Goal: Obtain resource: Download file/media

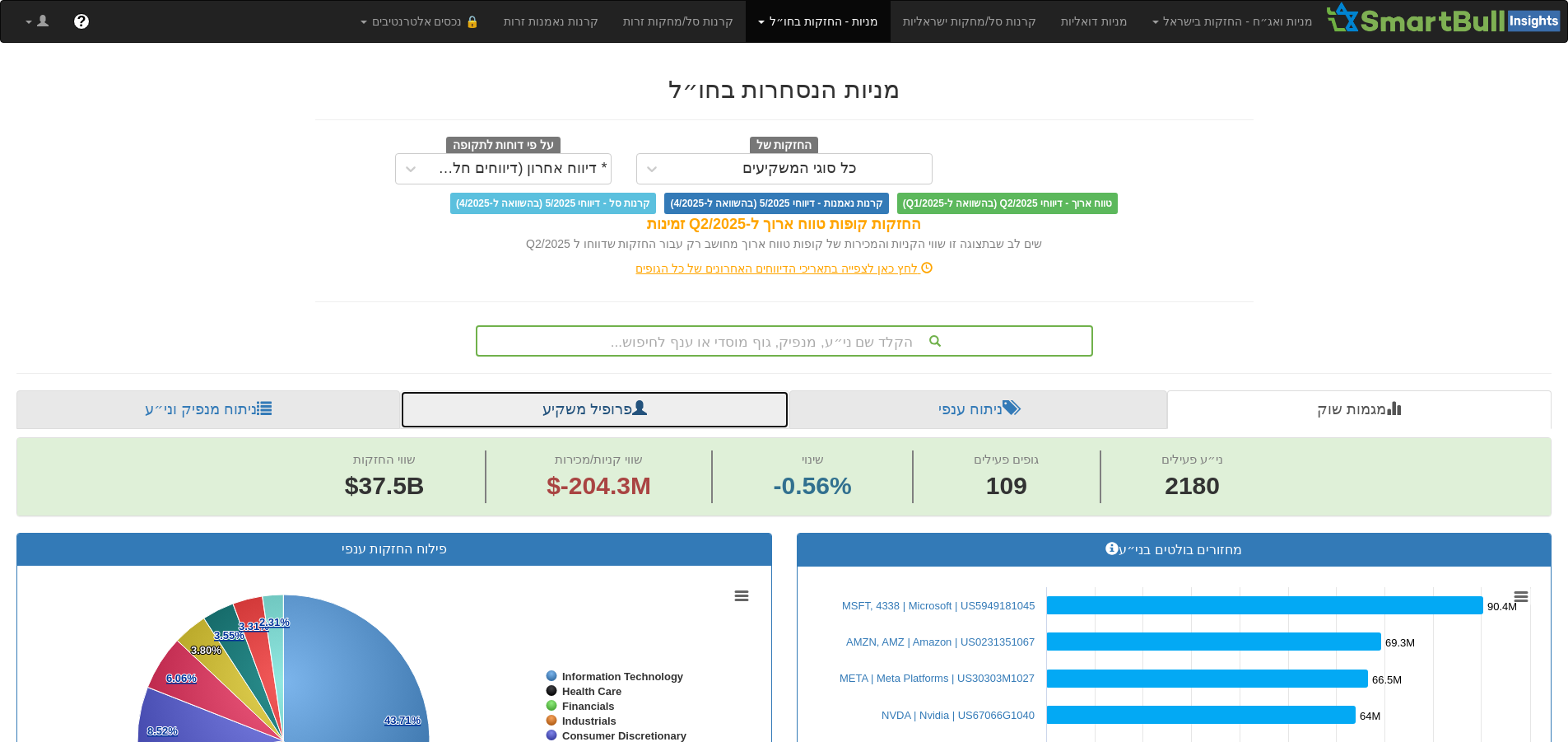
click at [696, 411] on link "פרופיל משקיע" at bounding box center [594, 411] width 388 height 40
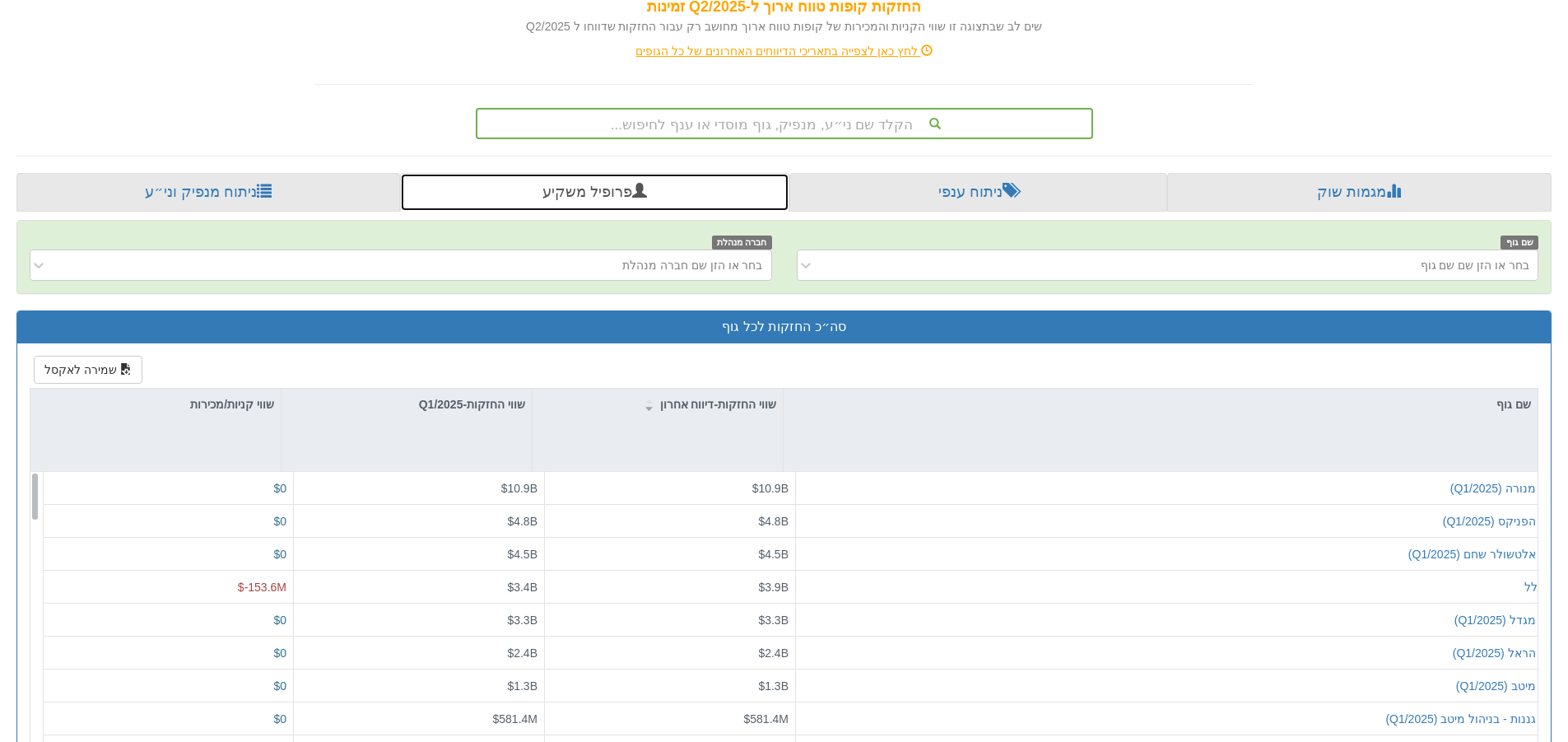
scroll to position [330, 0]
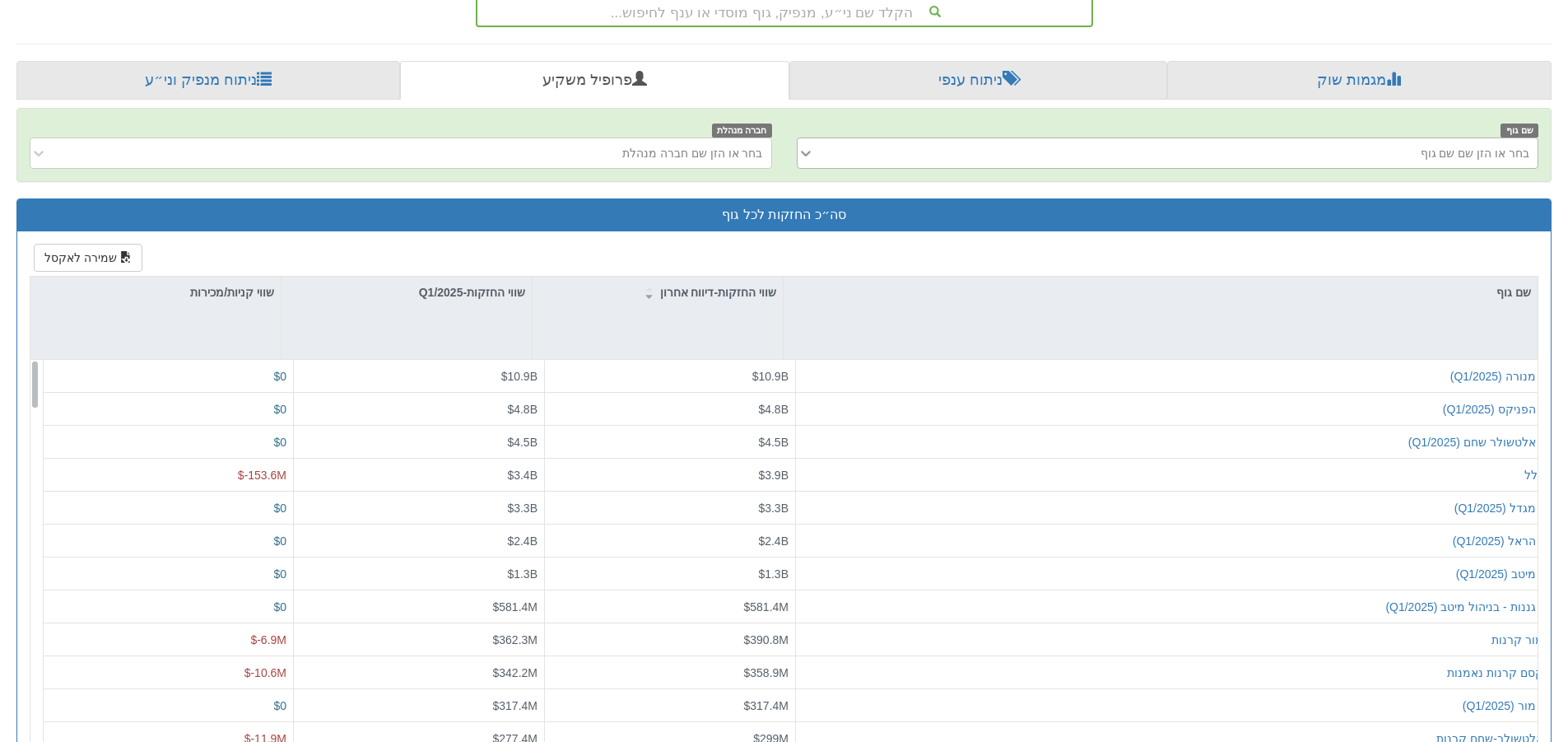
click at [819, 153] on div at bounding box center [810, 152] width 25 height 30
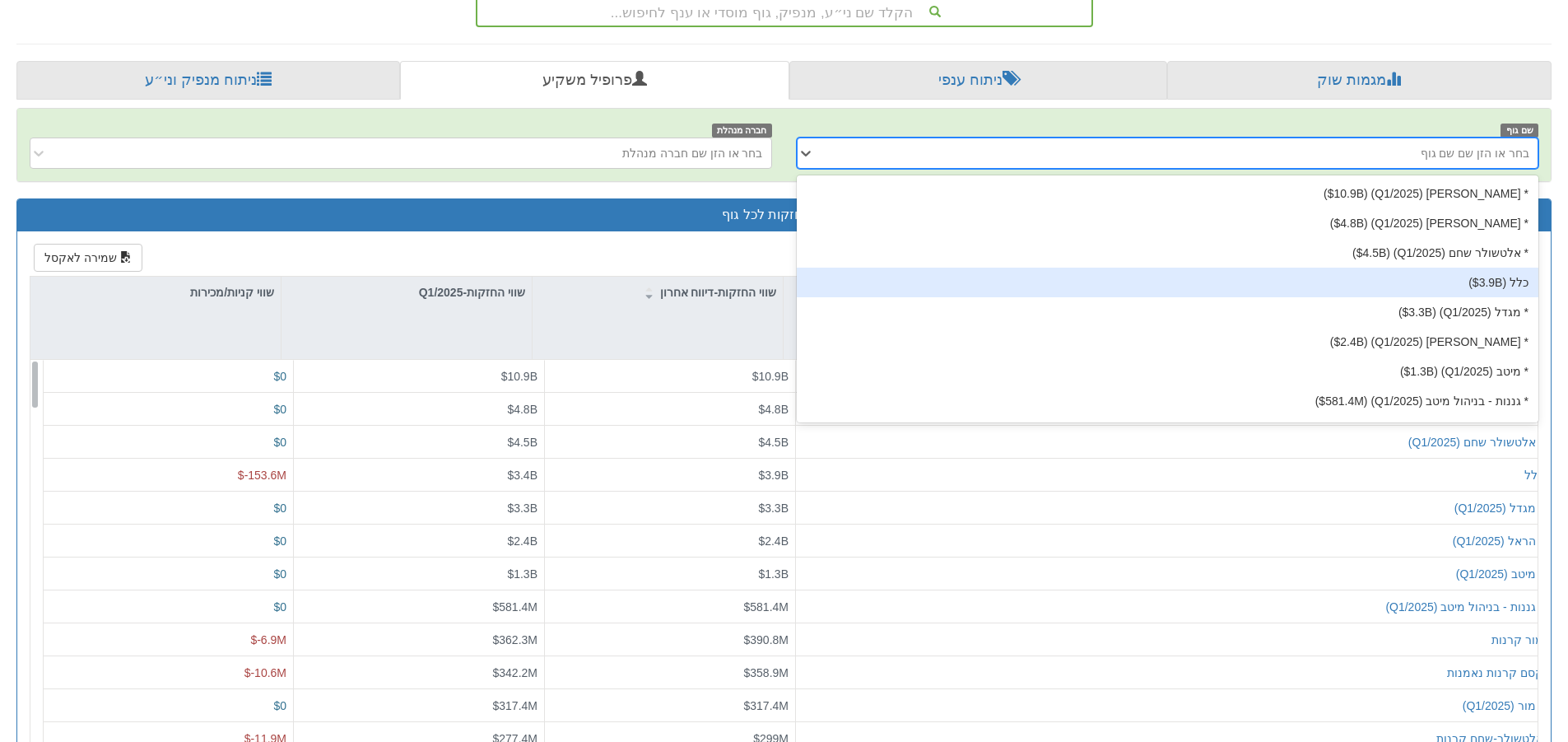
click at [969, 273] on div "כלל ‎($3.9B‎)‎" at bounding box center [1168, 282] width 743 height 30
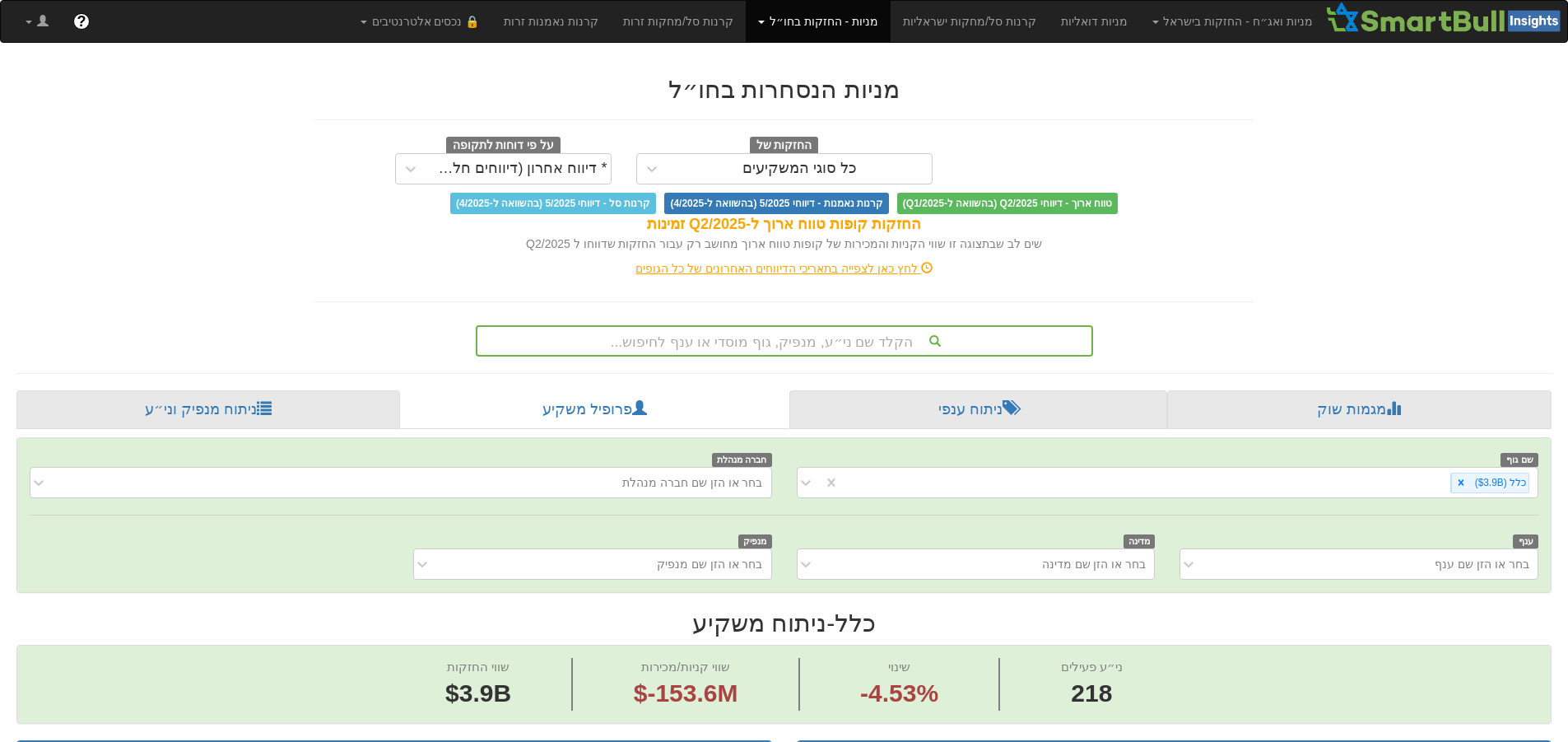
drag, startPoint x: 1461, startPoint y: 210, endPoint x: 1472, endPoint y: 217, distance: 13.0
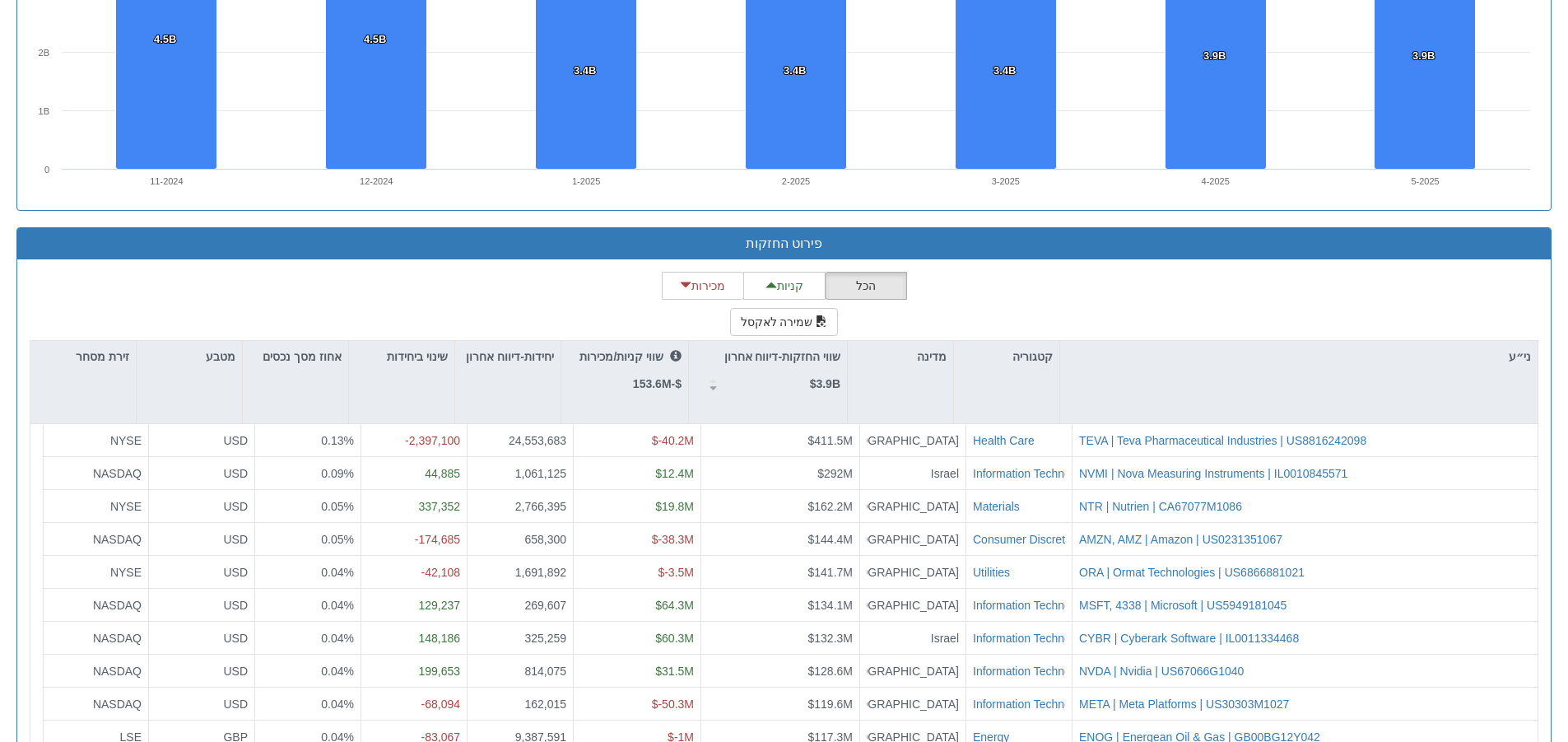
scroll to position [1331, 0]
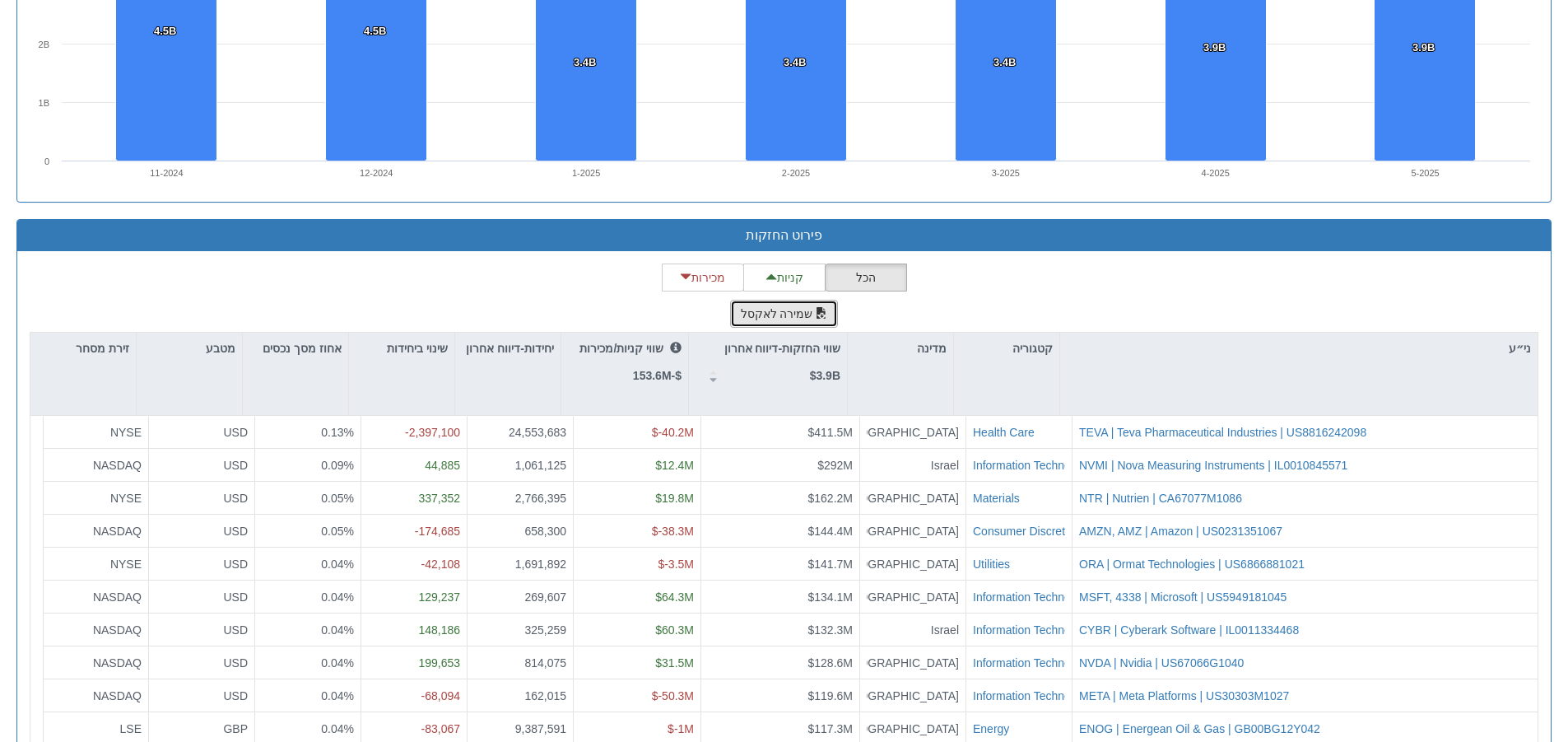
click at [773, 313] on button "שמירה לאקסל" at bounding box center [784, 313] width 109 height 28
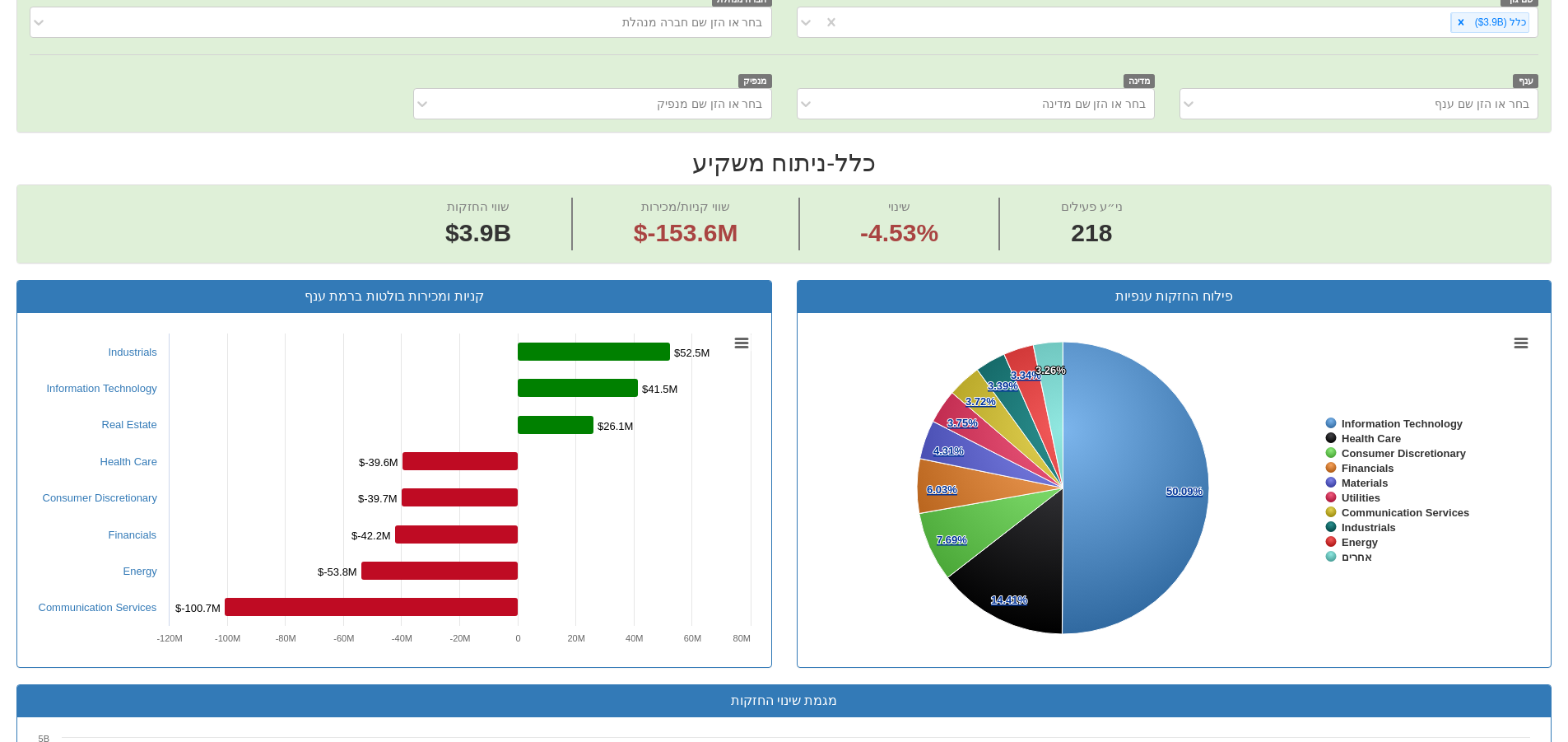
scroll to position [455, 0]
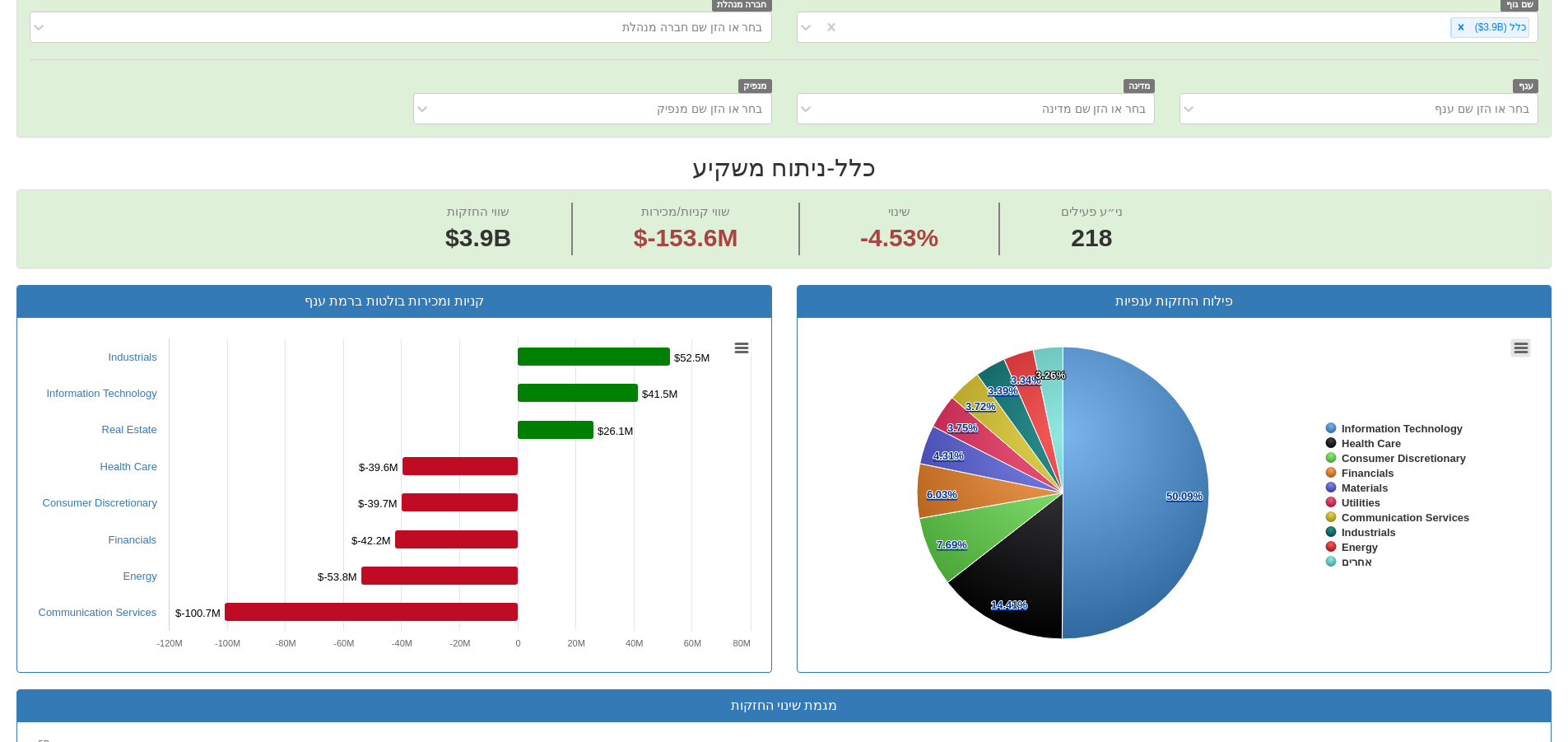
click at [1525, 351] on icon at bounding box center [1521, 348] width 11 height 9
click at [1525, 351] on div "View in full screen Print chart Download PNG image Download JPEG image Download…" at bounding box center [1462, 435] width 175 height 197
click at [745, 351] on rect at bounding box center [741, 348] width 20 height 18
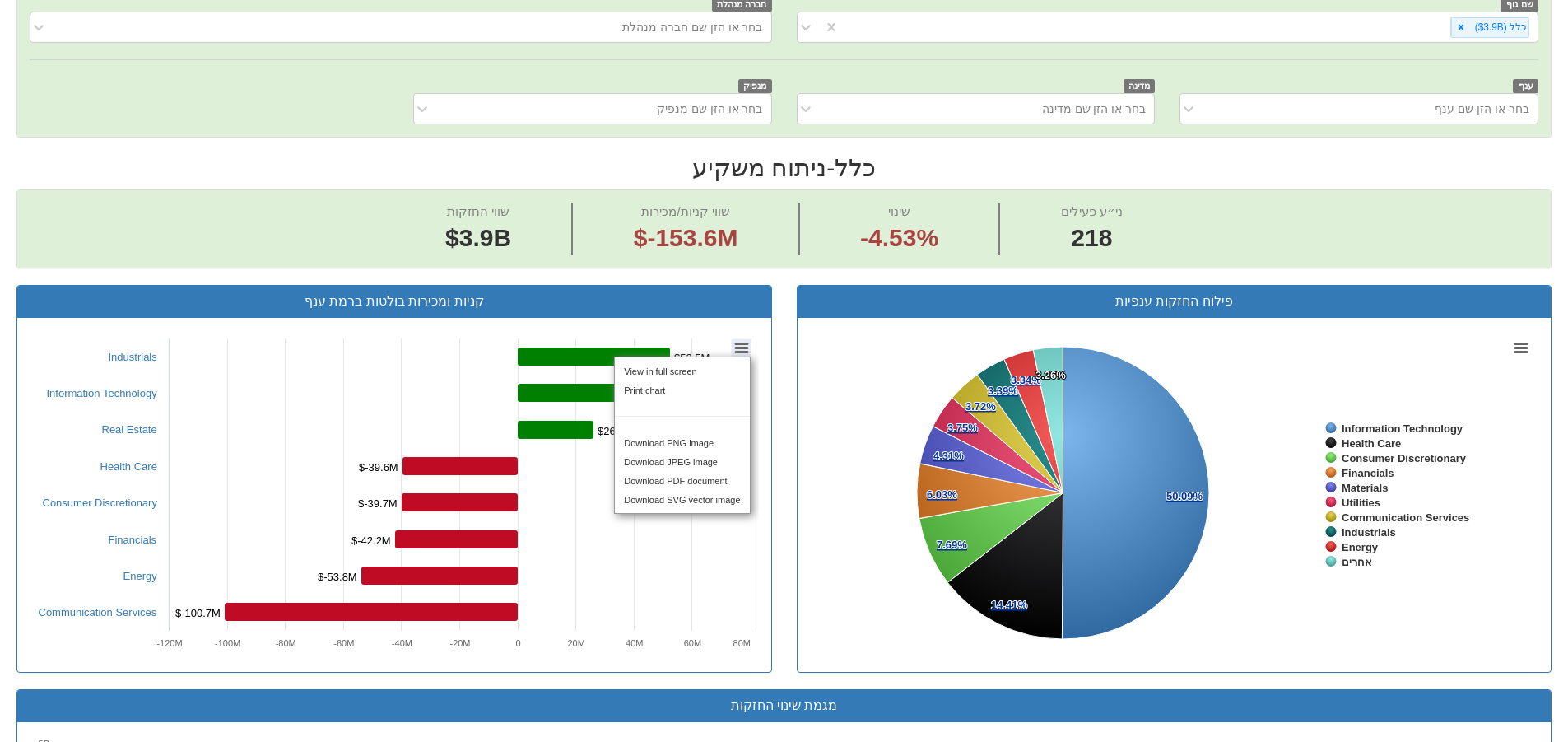
click at [742, 351] on div "View in full screen Print chart Download PNG image Download JPEG image Download…" at bounding box center [682, 435] width 175 height 197
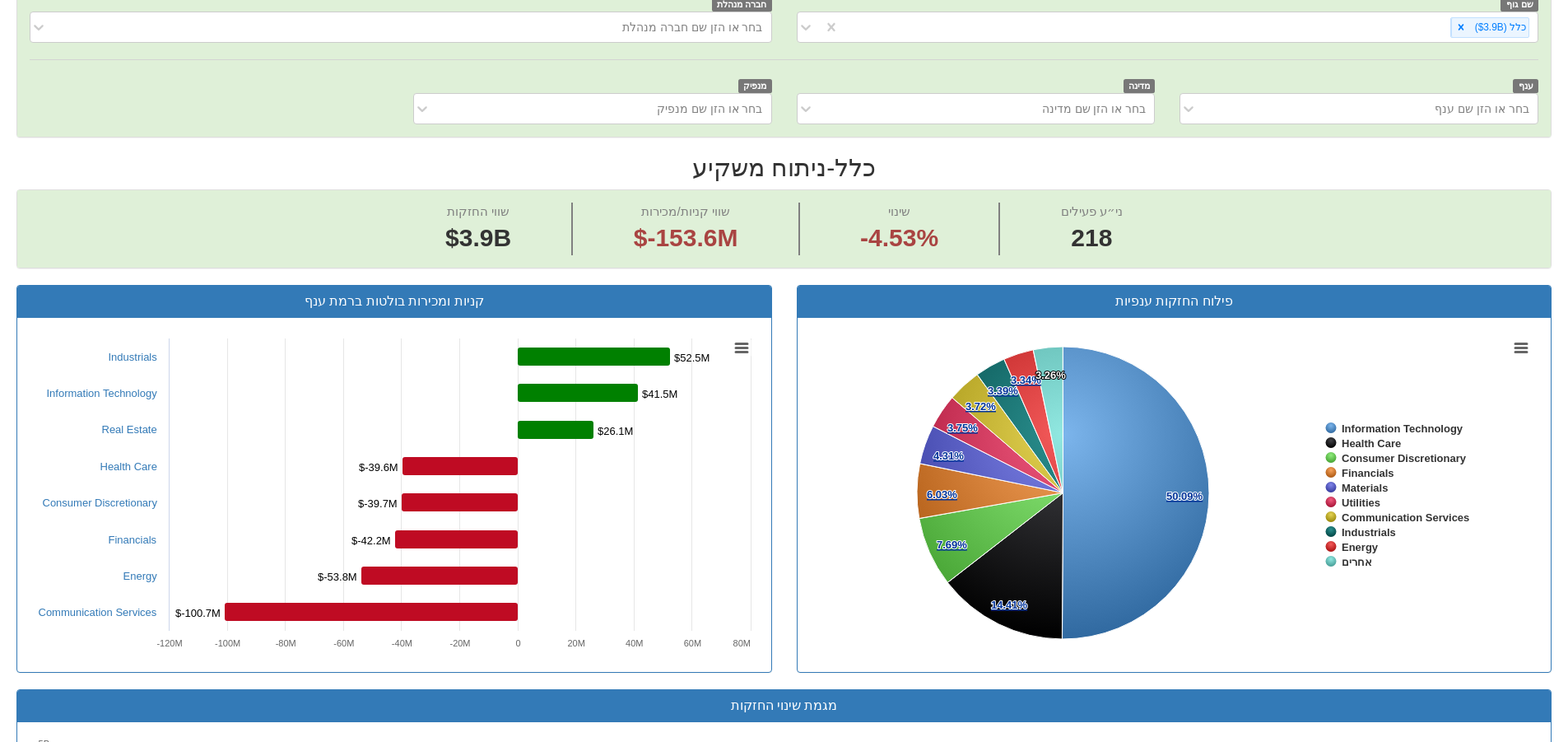
click at [1286, 227] on div "שווי החזקות $3.9B שווי קניות/מכירות $-153.6M שינוי -4.53% ני״ע פעילים 218" at bounding box center [784, 229] width 1534 height 77
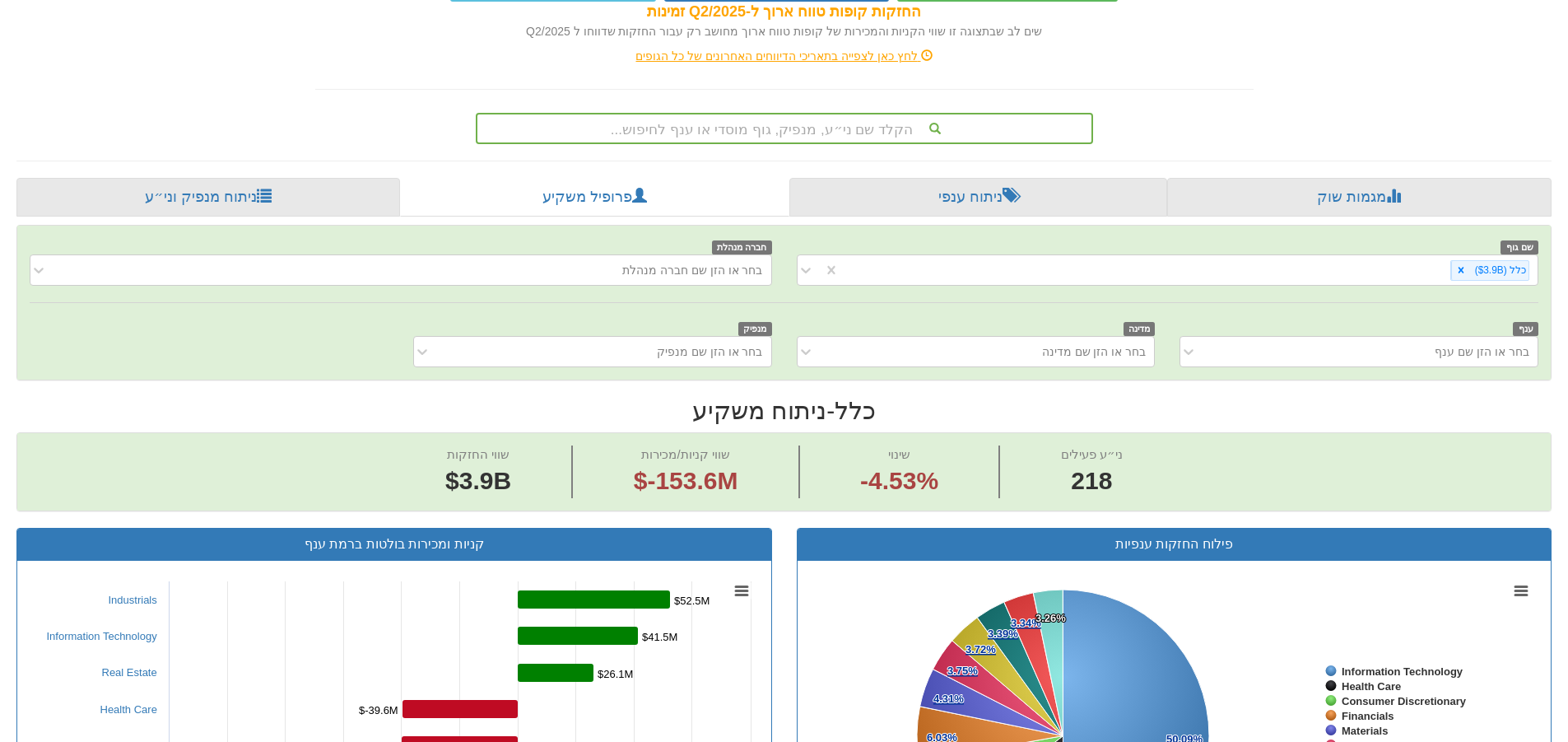
scroll to position [211, 0]
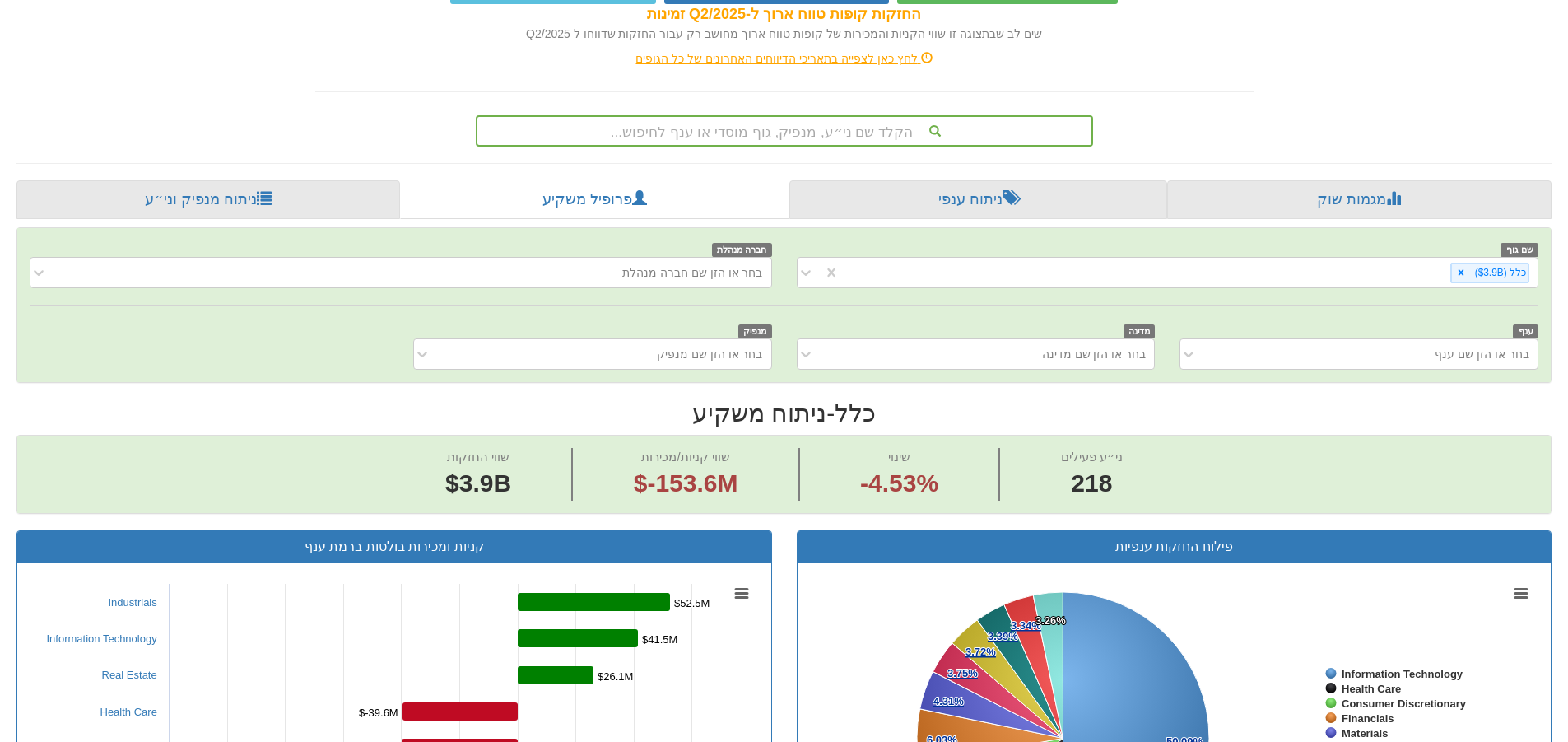
drag, startPoint x: 1450, startPoint y: 116, endPoint x: 1492, endPoint y: 114, distance: 42.0
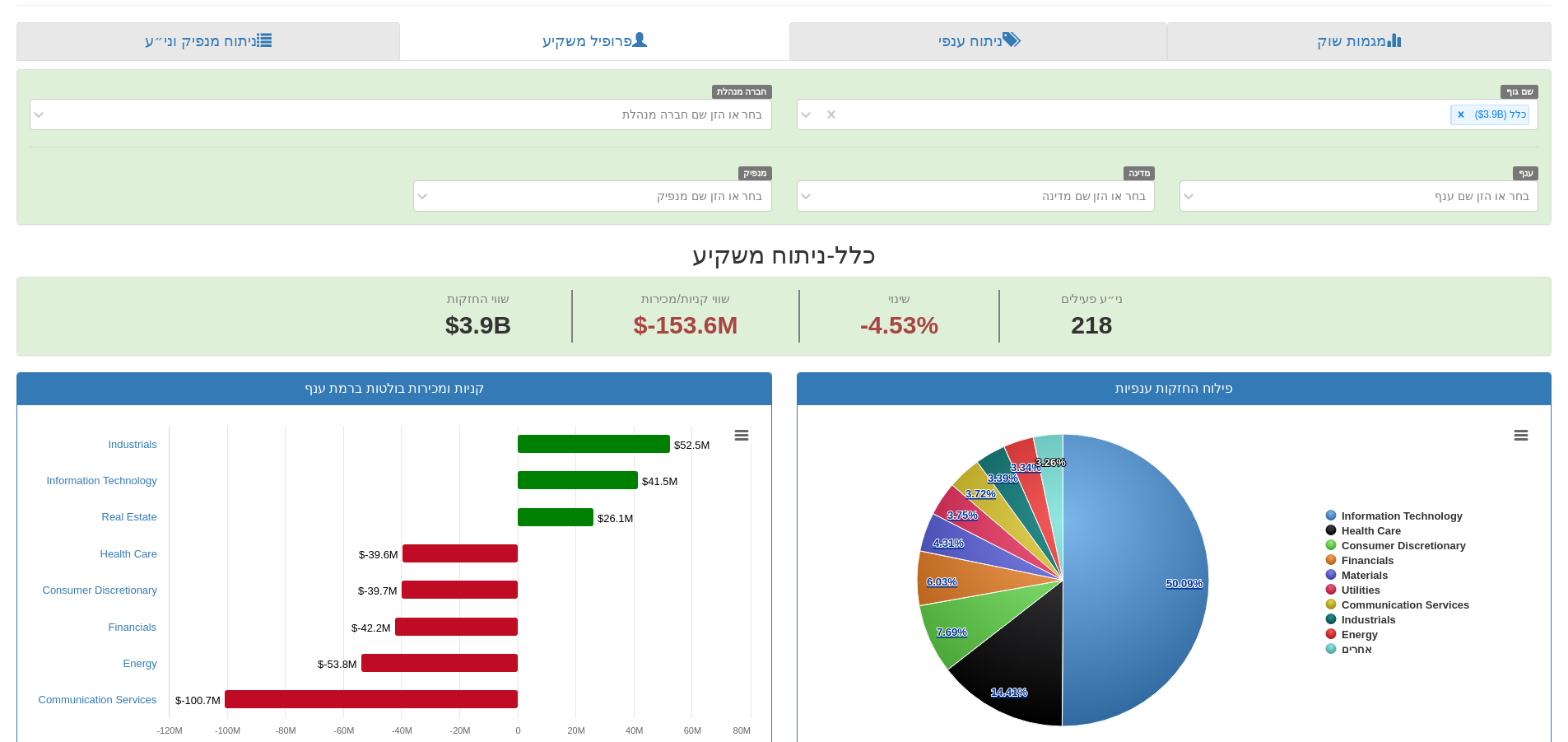
scroll to position [376, 0]
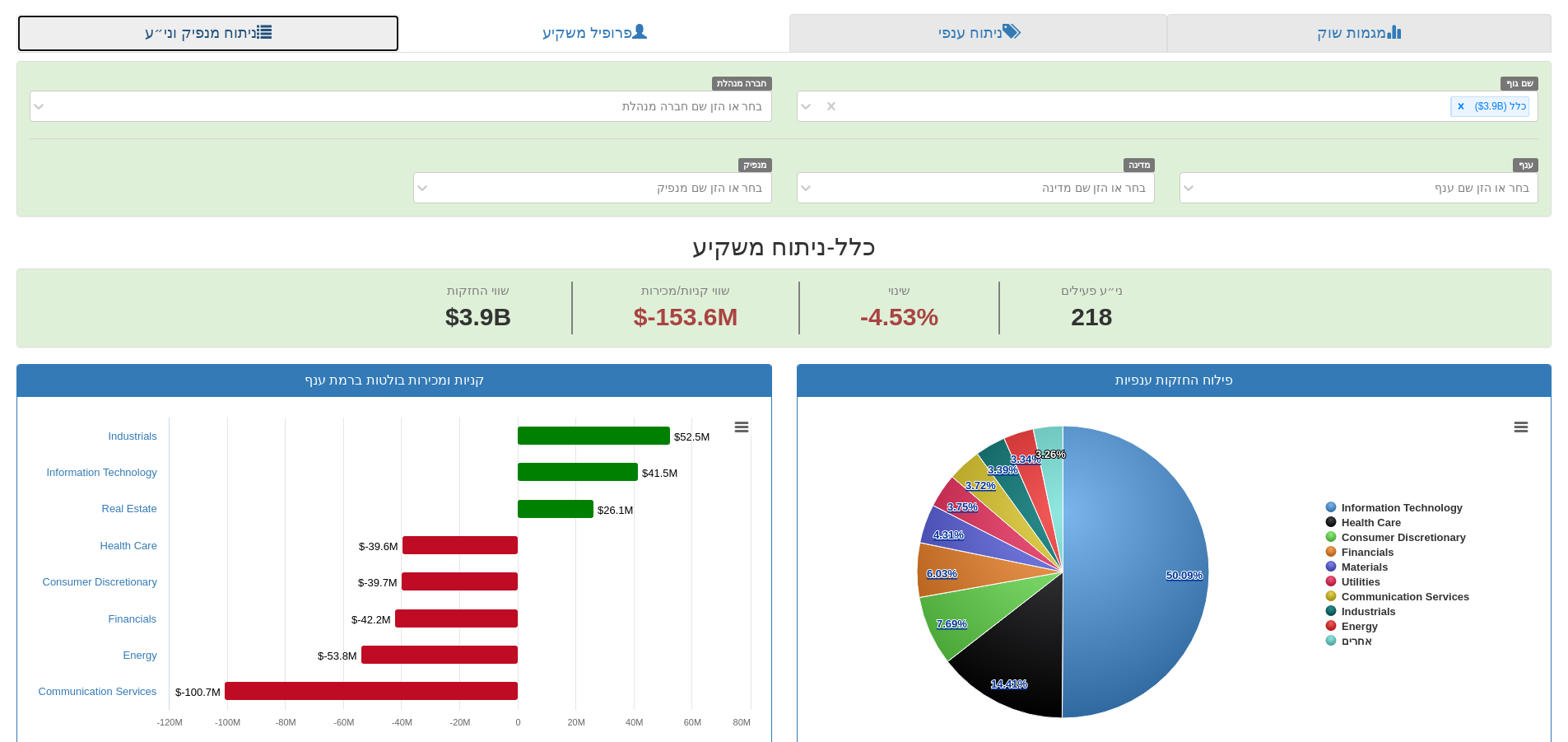
click at [143, 32] on link "ניתוח מנפיק וני״ע" at bounding box center [208, 34] width 384 height 40
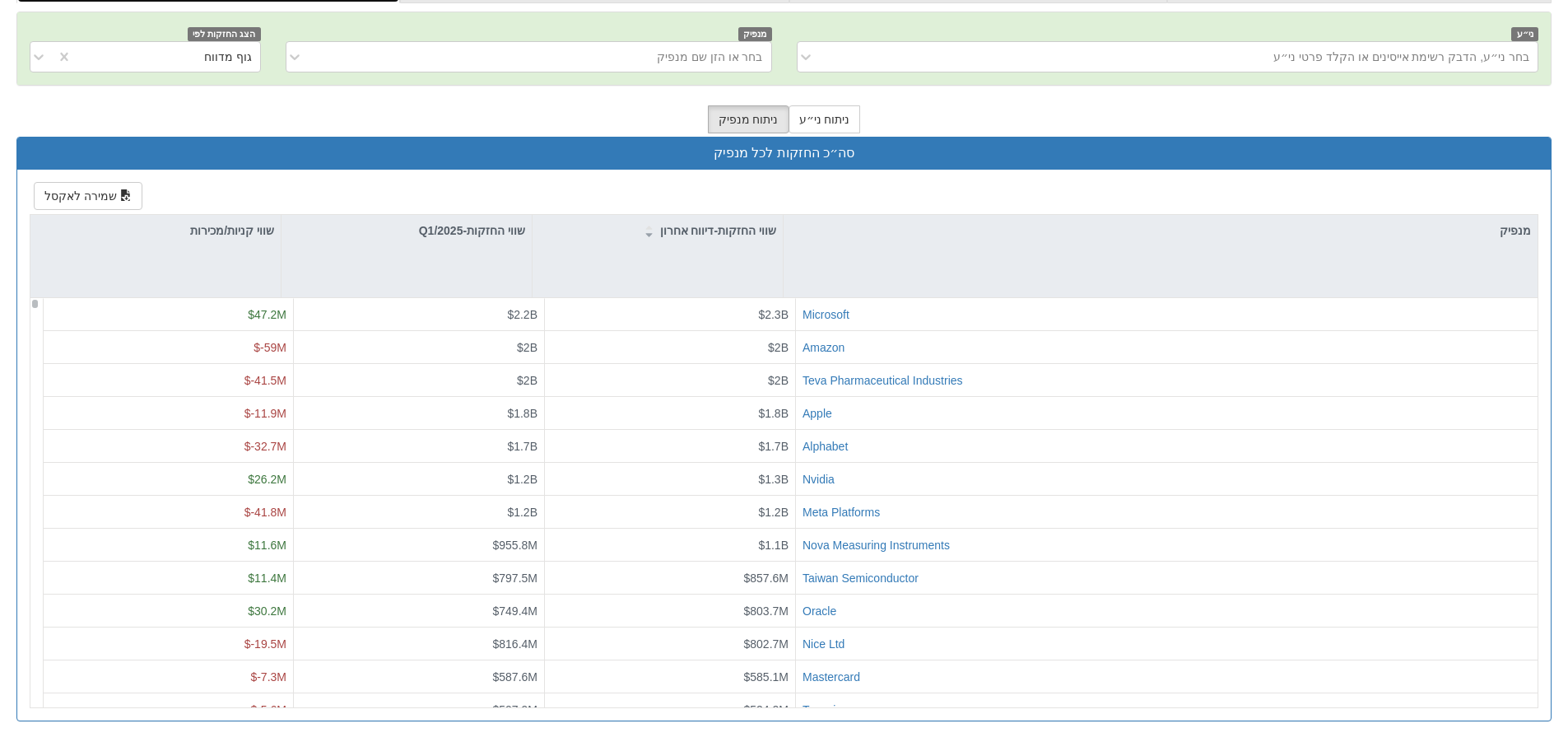
scroll to position [96, 0]
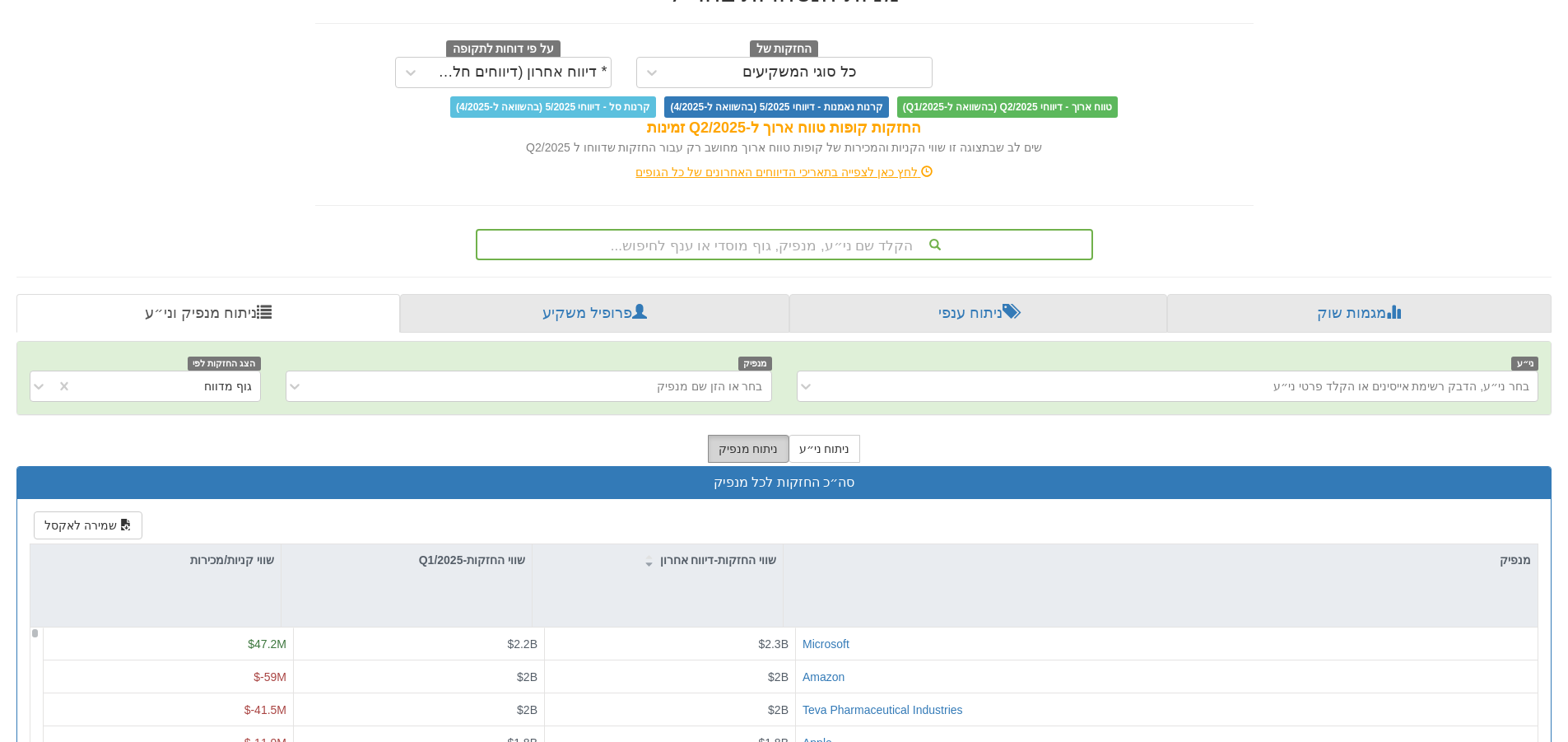
click at [754, 454] on button "ניתוח מנפיק" at bounding box center [749, 449] width 82 height 28
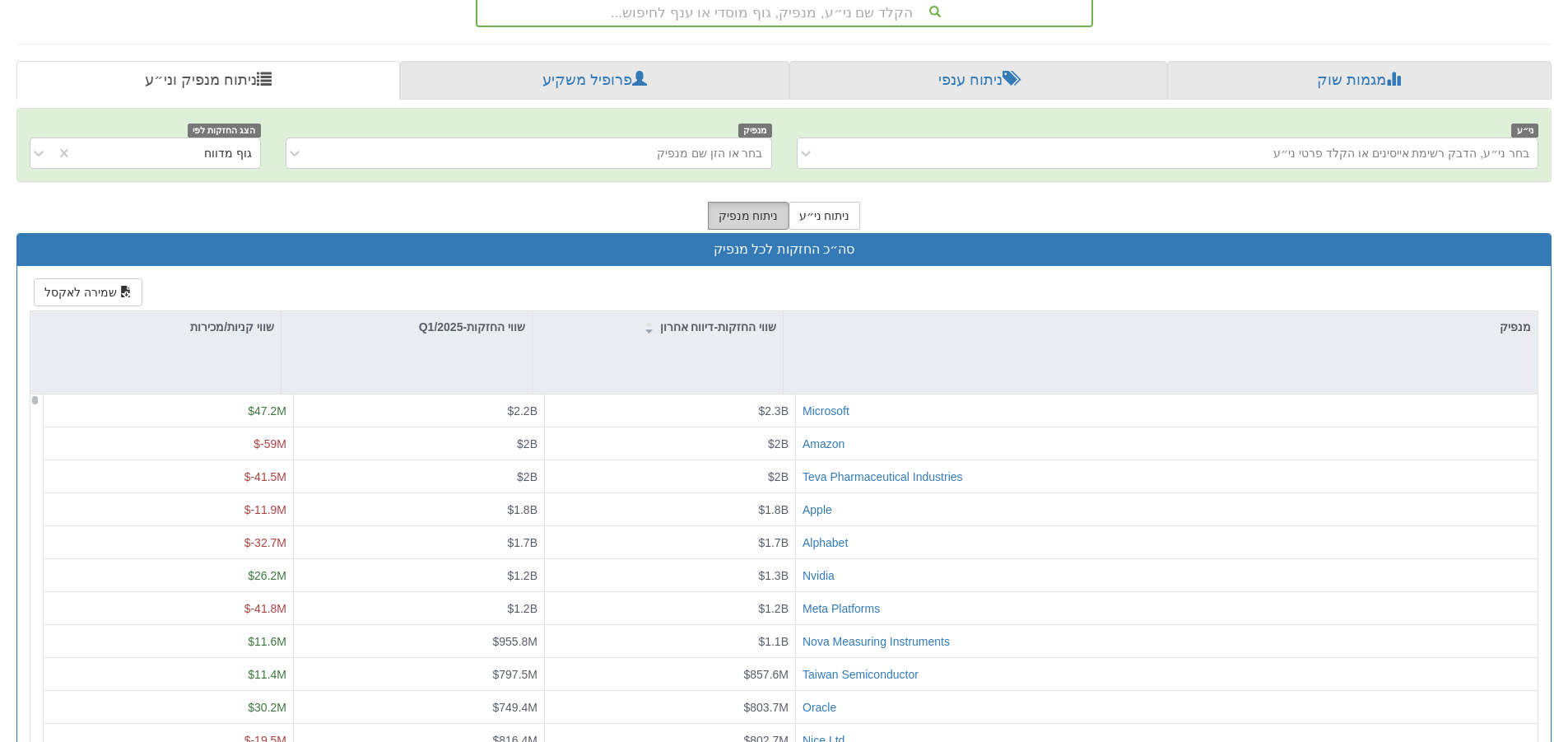
scroll to position [344, 0]
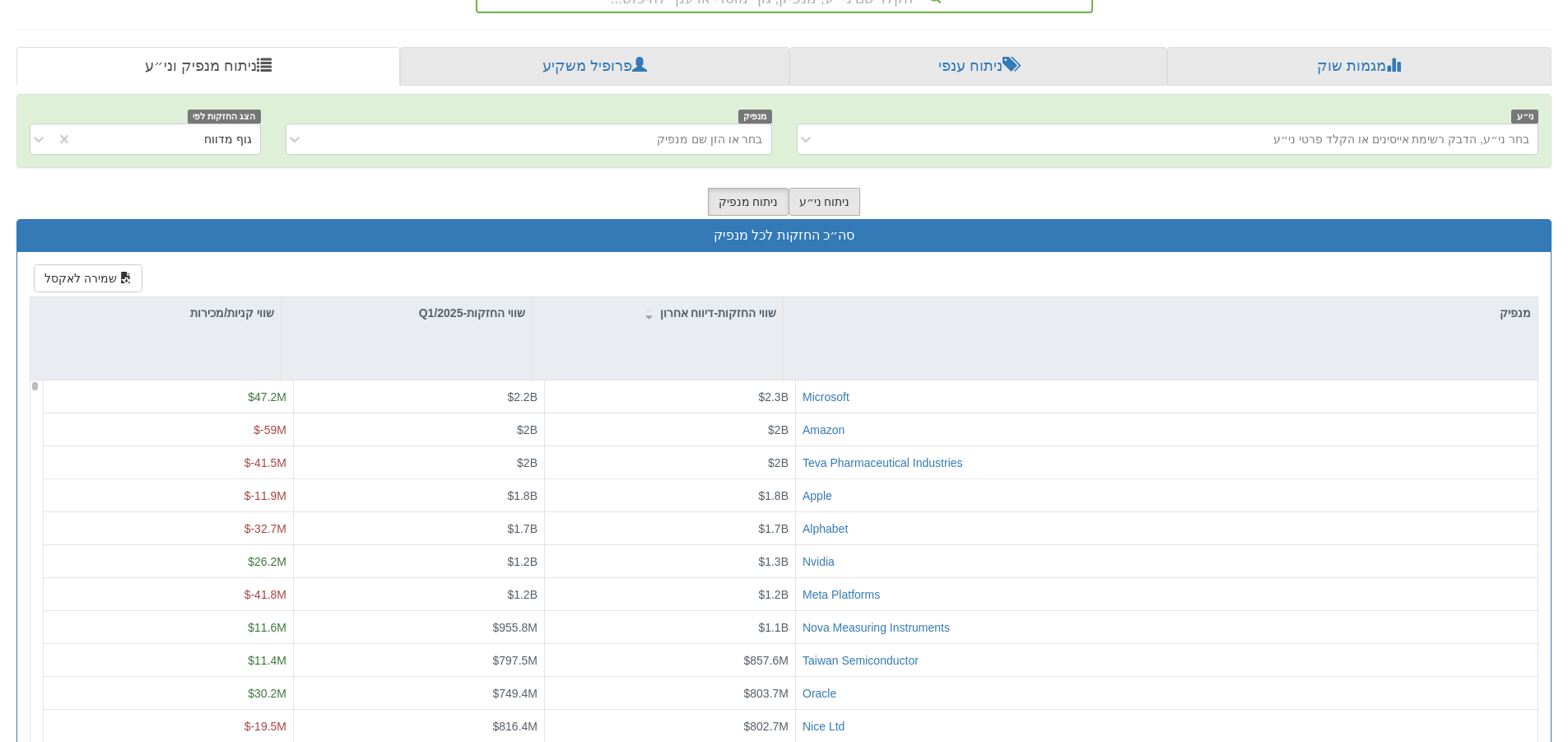
click at [827, 203] on button "ניתוח ני״ע" at bounding box center [825, 201] width 72 height 28
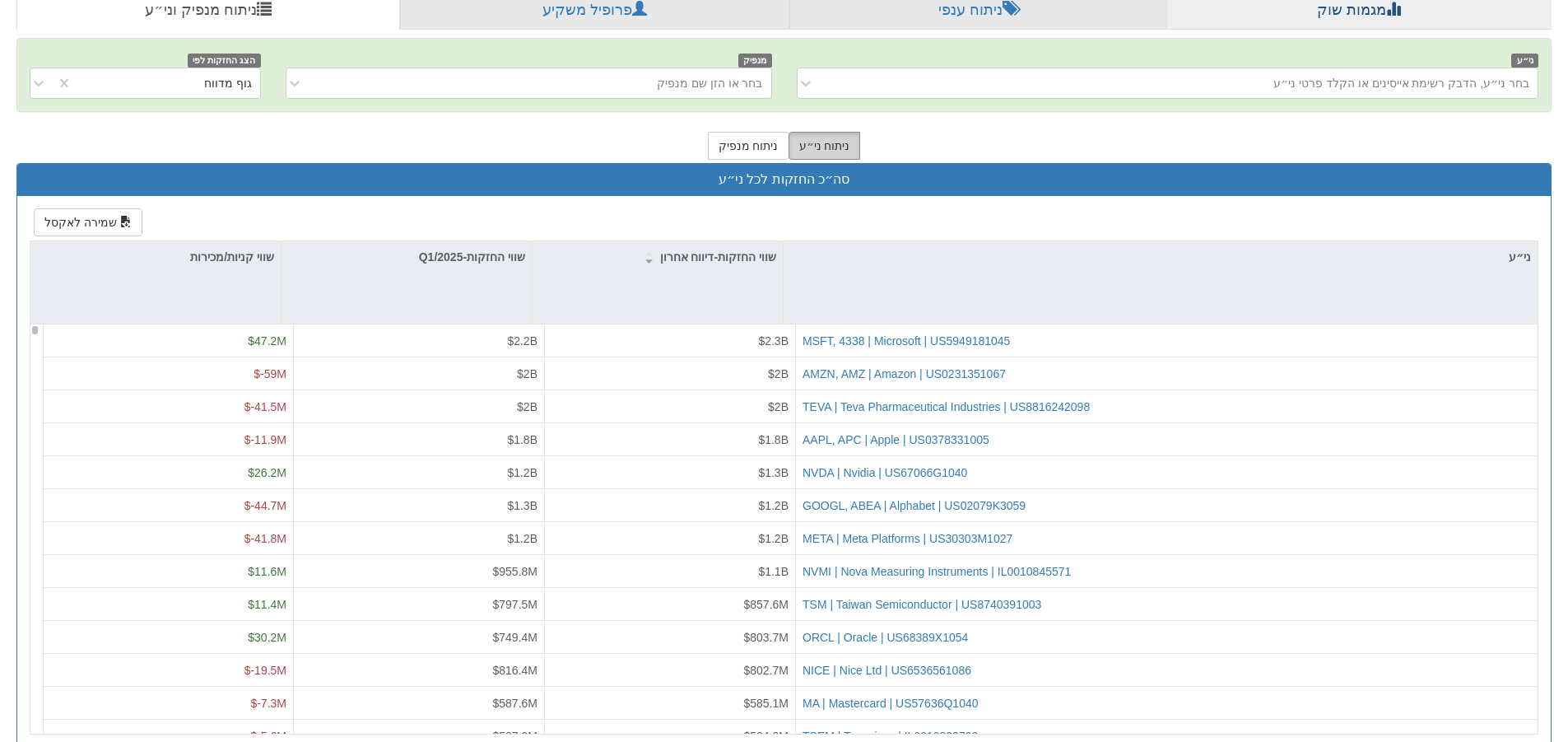
scroll to position [426, 0]
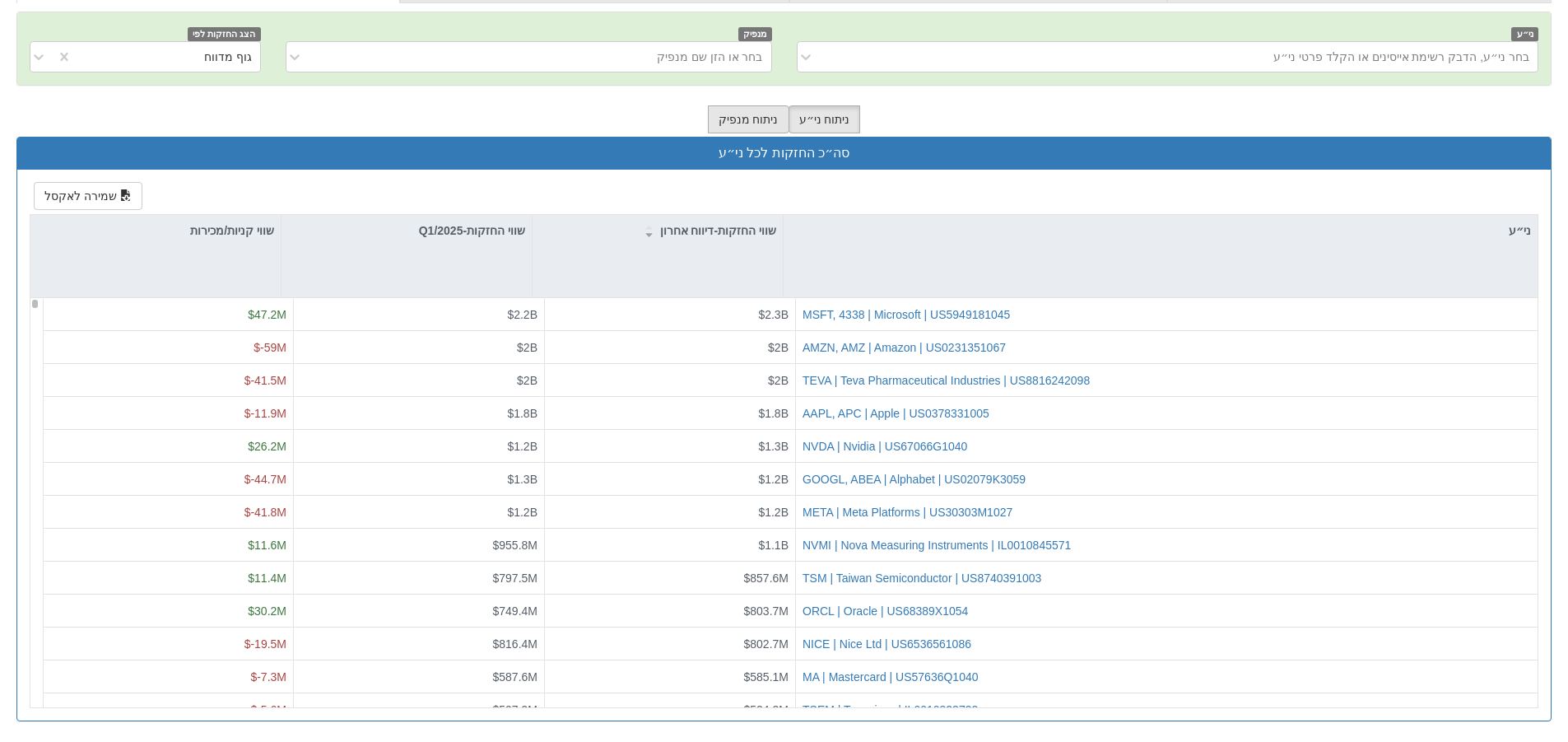
click at [740, 118] on button "ניתוח מנפיק" at bounding box center [749, 119] width 82 height 28
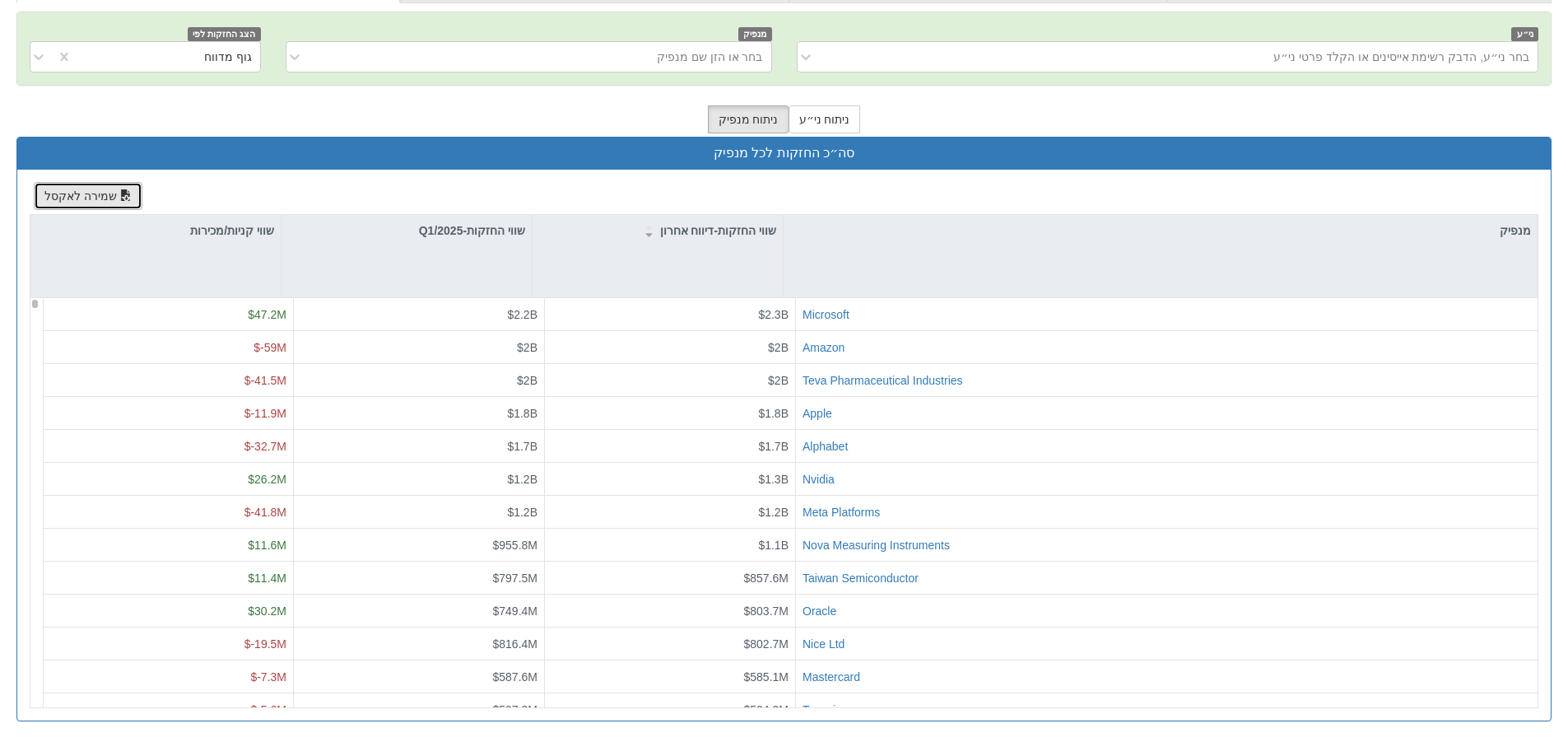
click at [91, 202] on button "שמירה לאקסל" at bounding box center [88, 195] width 109 height 28
click at [1062, 182] on div "שמירה לאקסל מנפיק שווי החזקות-דיווח אחרון שווי החזקות-Q1/2025 שווי קניות/מכירות…" at bounding box center [784, 445] width 1534 height 551
click at [813, 119] on button "ניתוח ני״ע" at bounding box center [825, 119] width 72 height 28
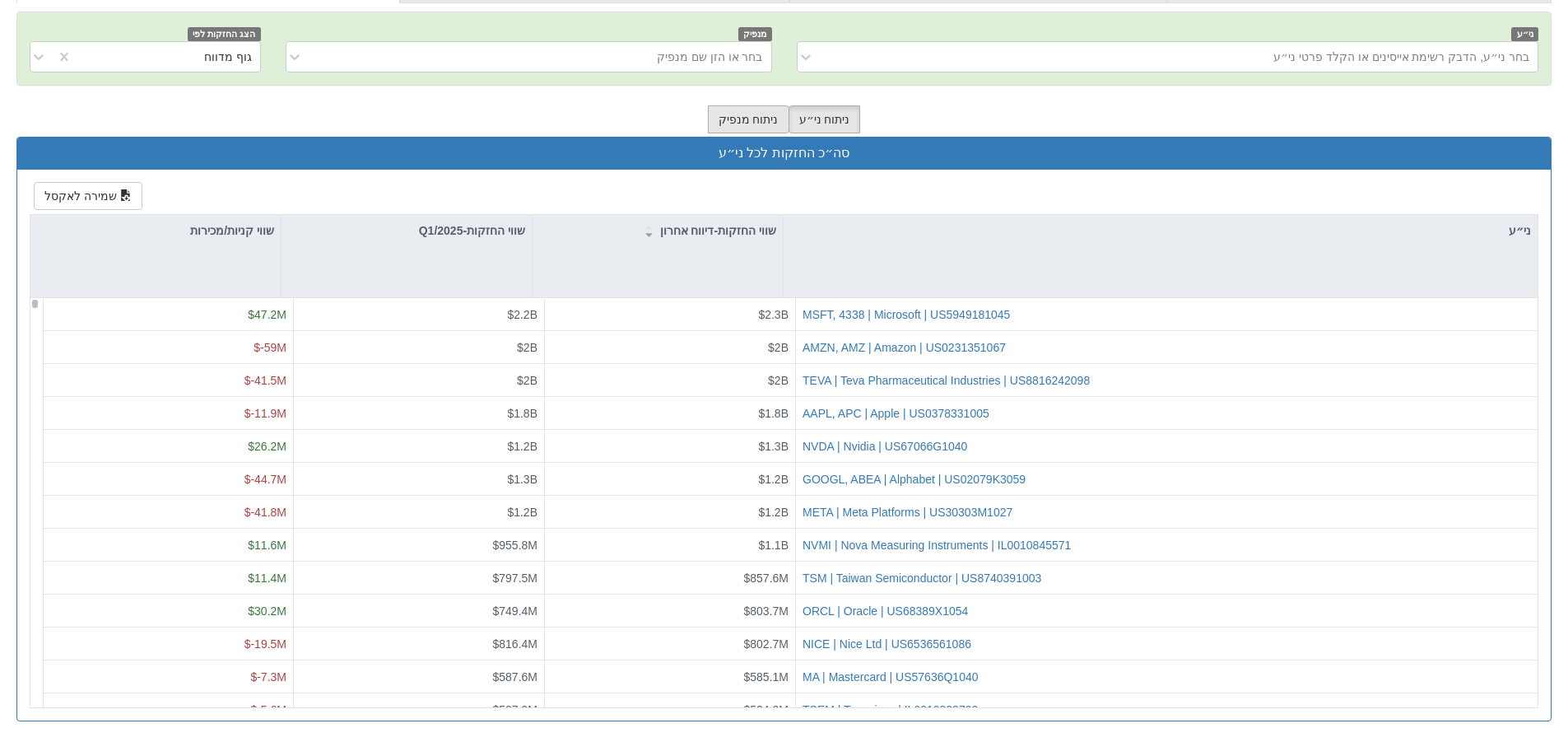
click at [761, 119] on button "ניתוח מנפיק" at bounding box center [749, 119] width 82 height 28
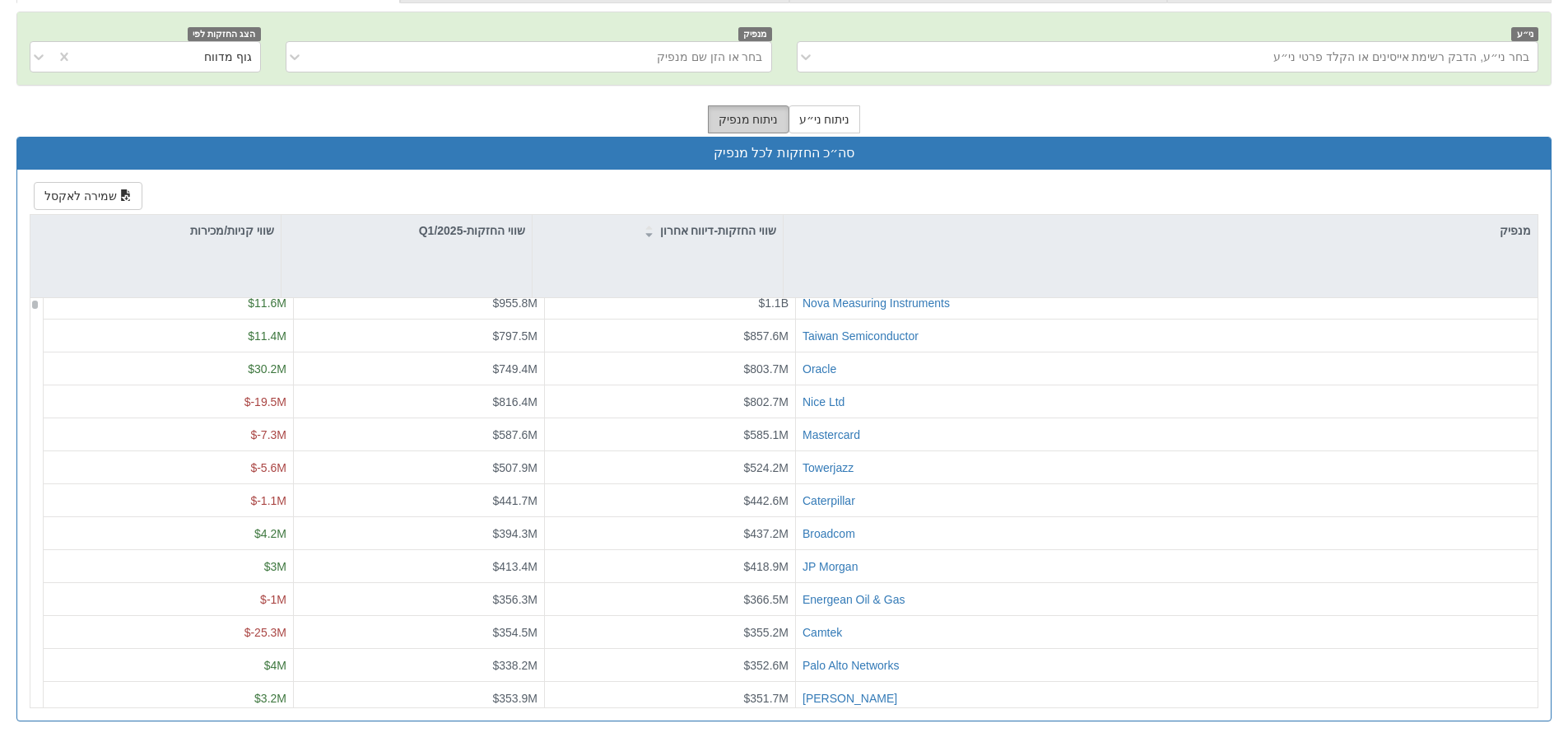
scroll to position [0, 0]
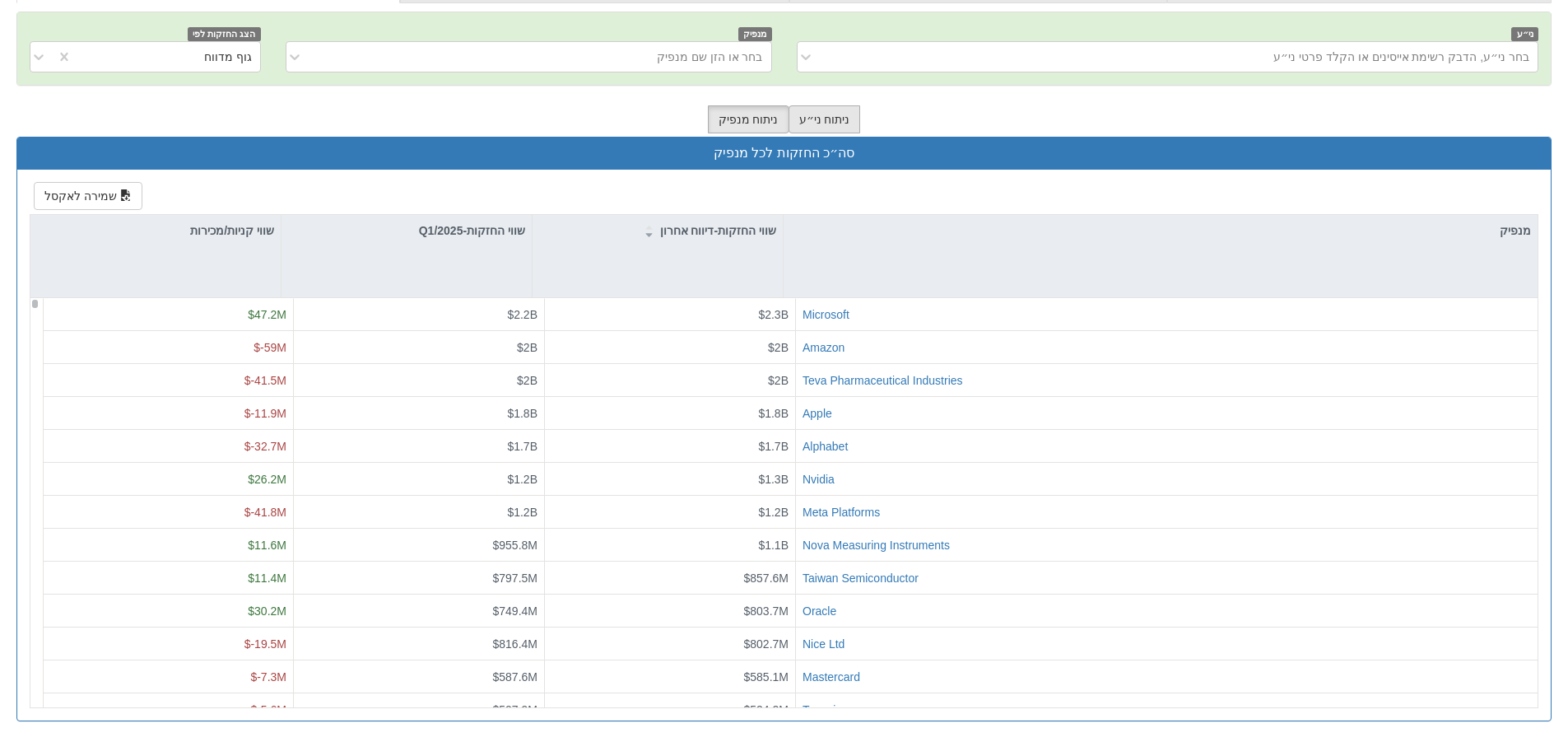
click at [826, 114] on button "ניתוח ני״ע" at bounding box center [825, 119] width 72 height 28
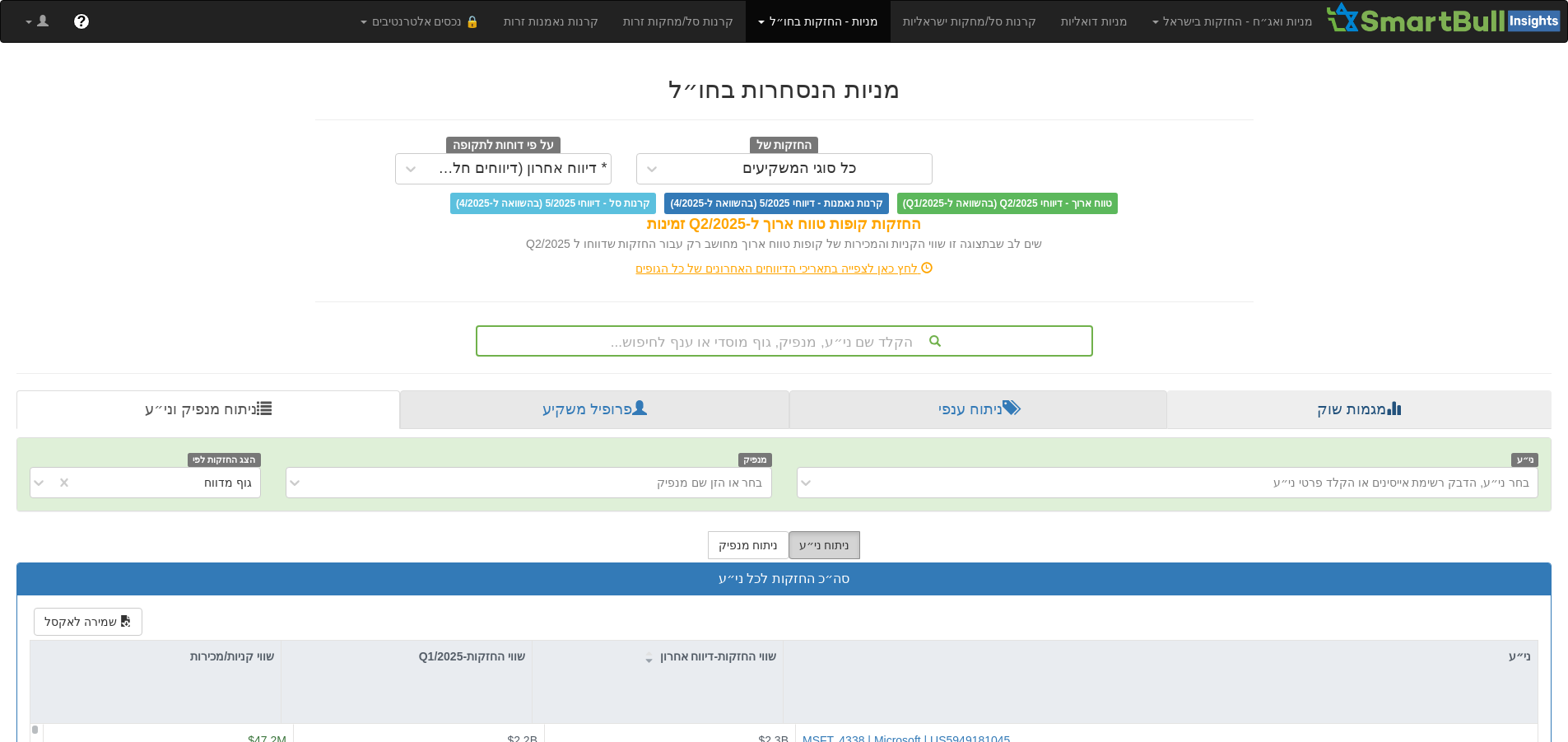
scroll to position [165, 0]
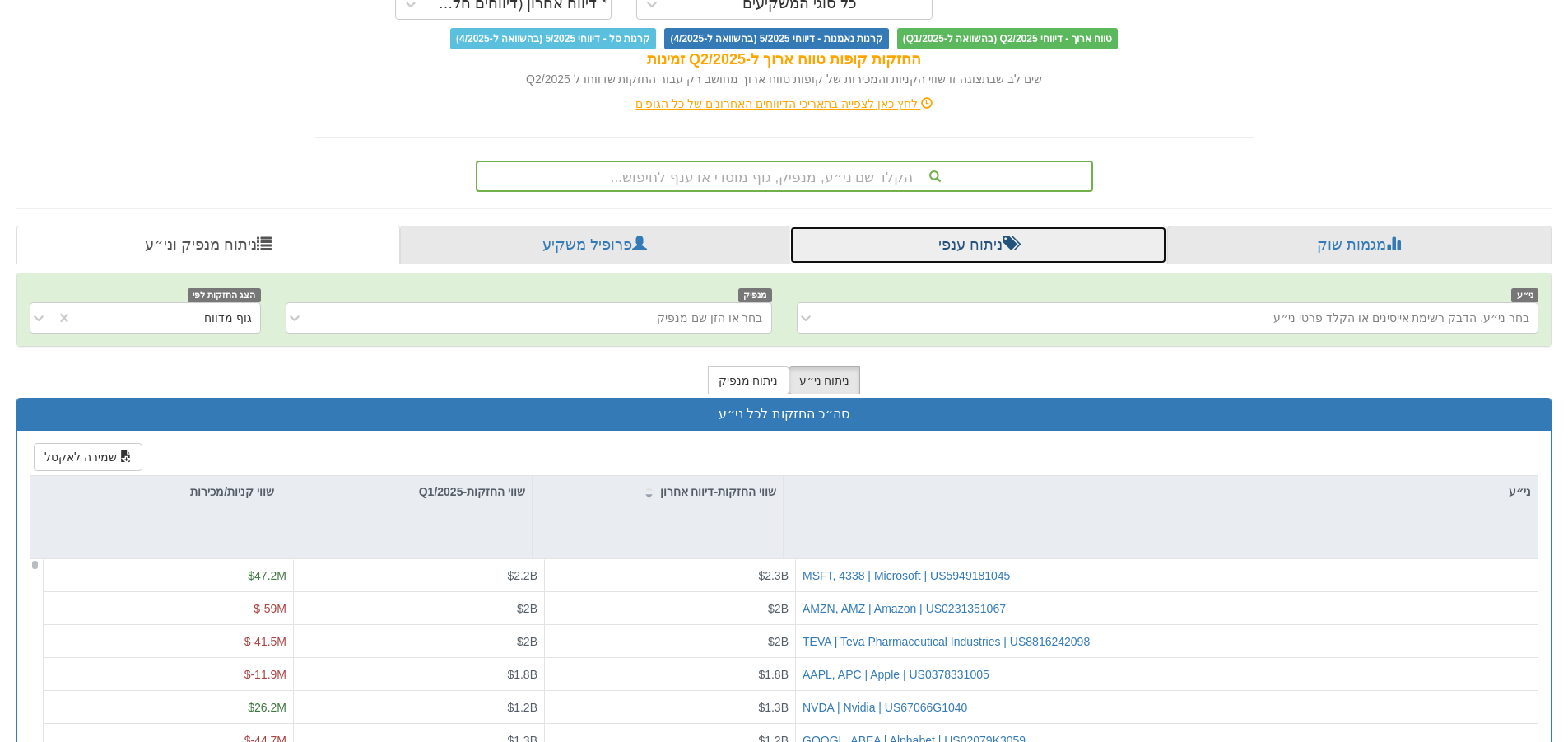
click at [1051, 260] on link "ניתוח ענפי" at bounding box center [978, 246] width 378 height 40
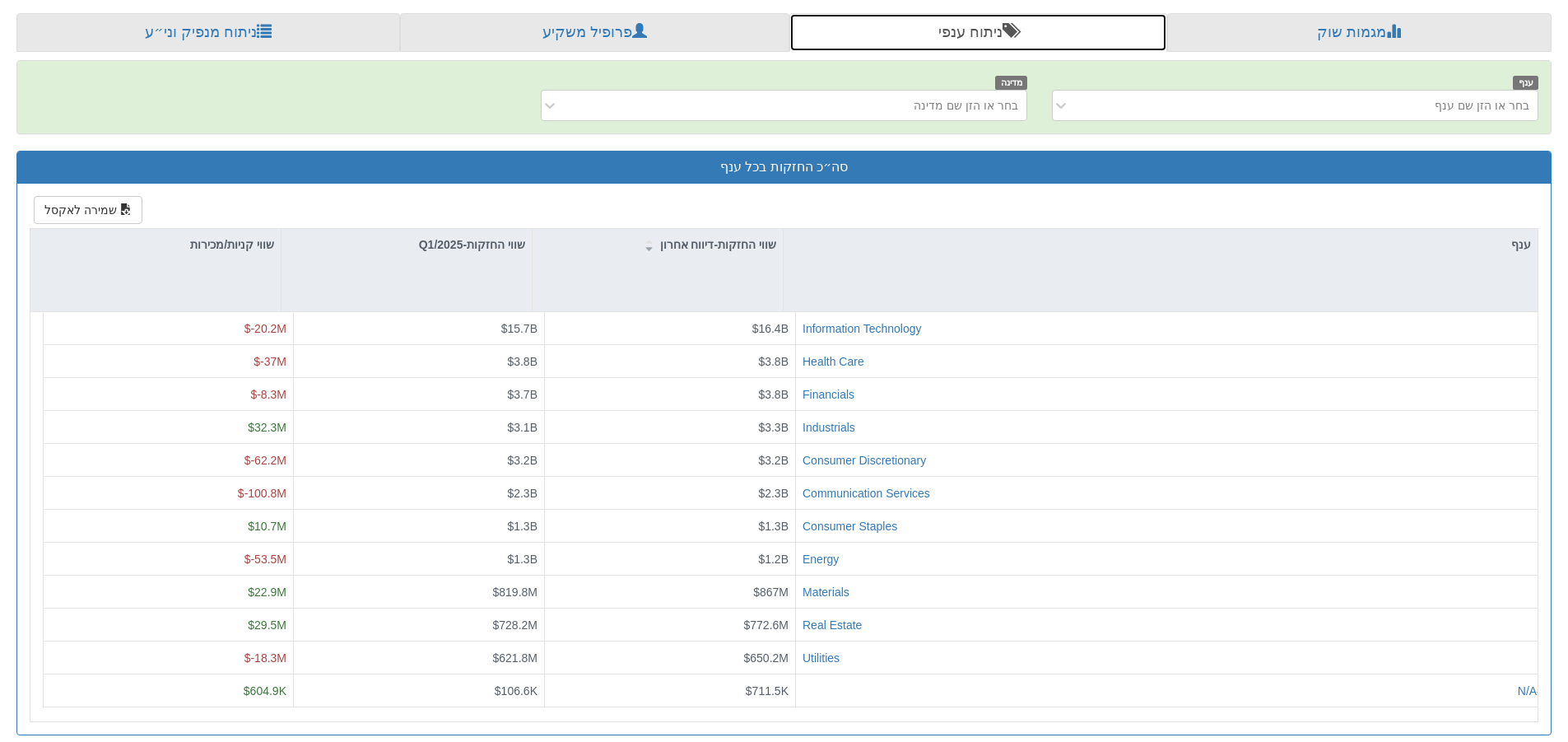
scroll to position [391, 0]
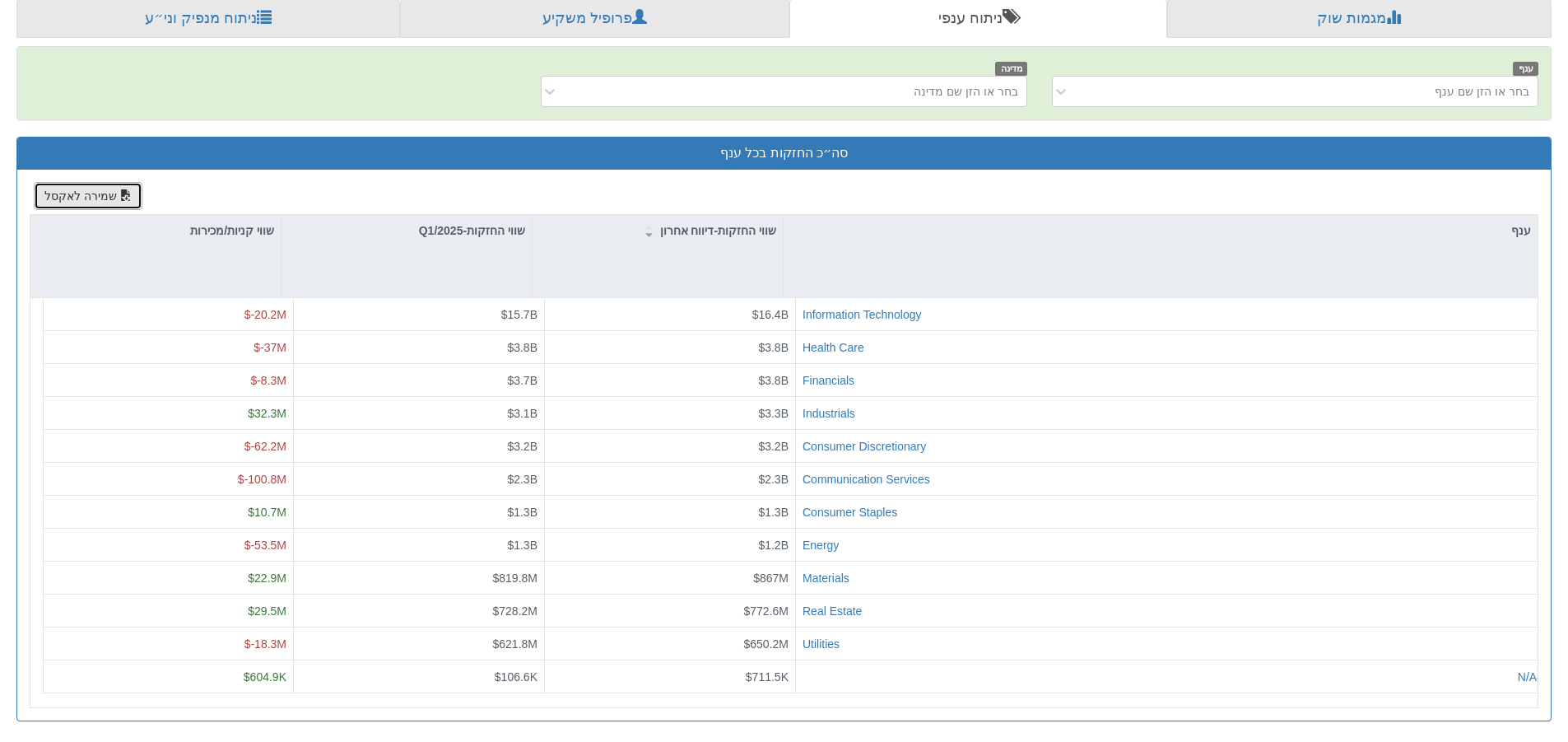
click at [99, 200] on button "שמירה לאקסל" at bounding box center [88, 195] width 109 height 28
click at [1093, 191] on div "שמירה לאקסל ענף שווי החזקות-דיווח אחרון שווי החזקות-Q1/2025 שווי קניות/מכירות I…" at bounding box center [784, 445] width 1534 height 551
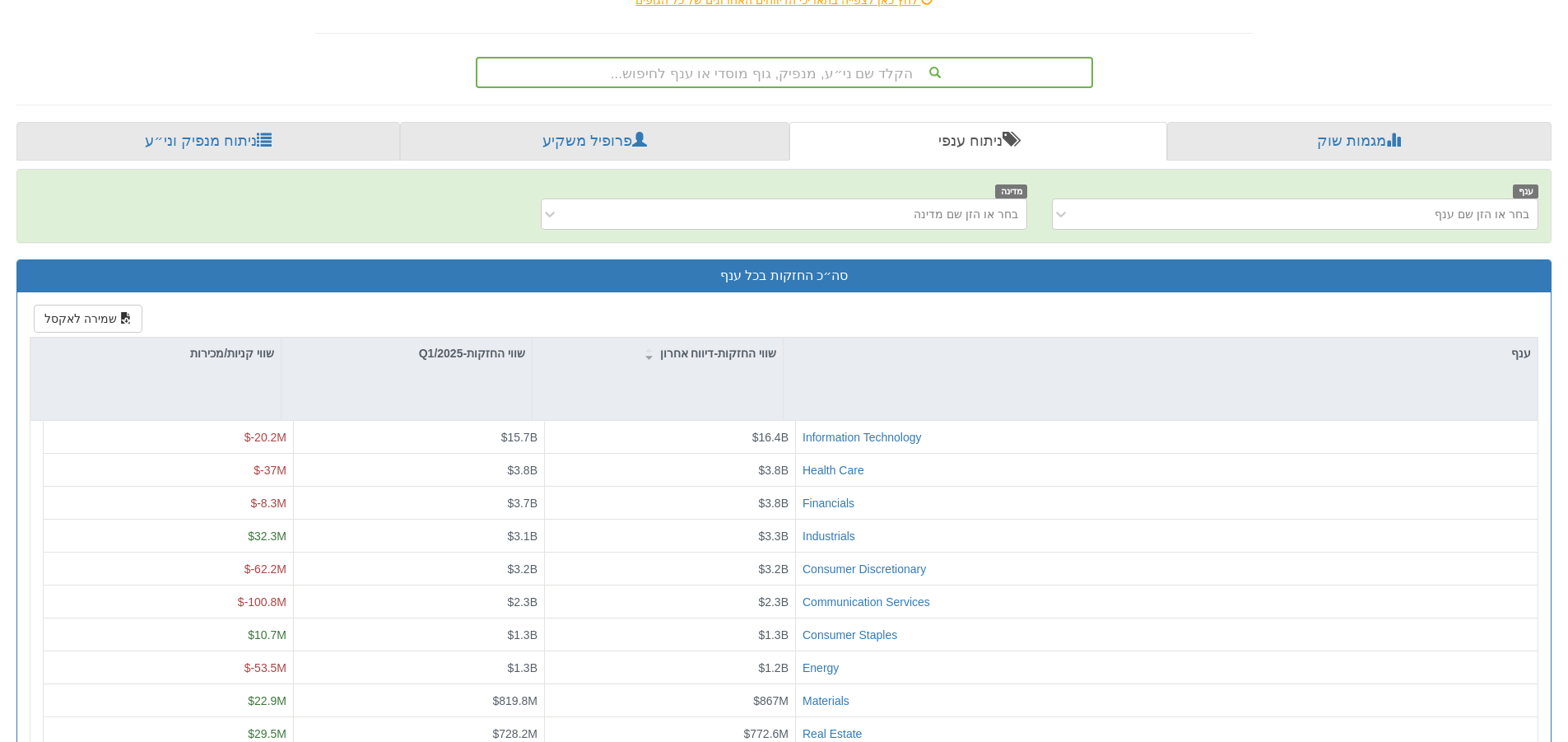
scroll to position [144, 0]
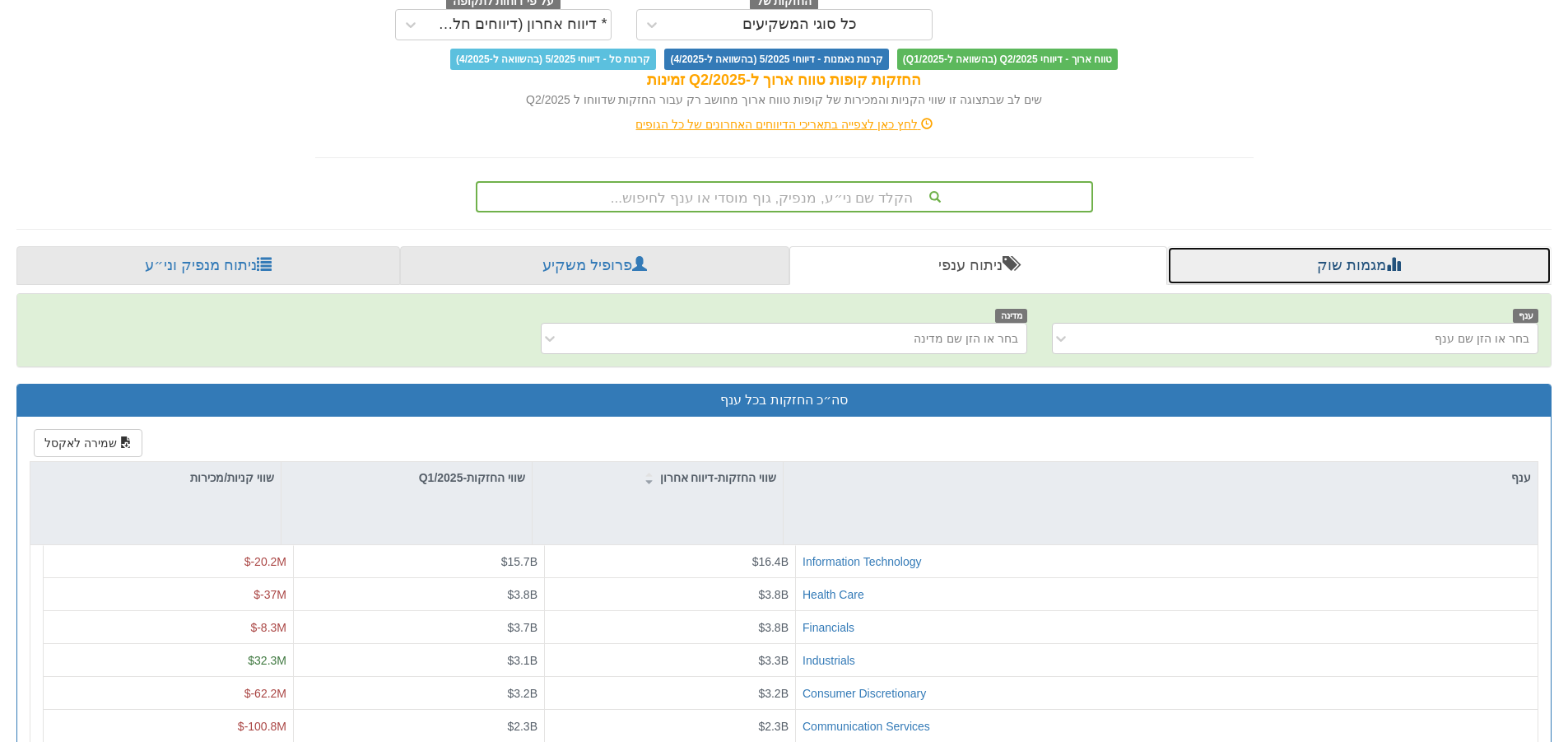
click at [1343, 268] on link "מגמות שוק" at bounding box center [1360, 267] width 385 height 40
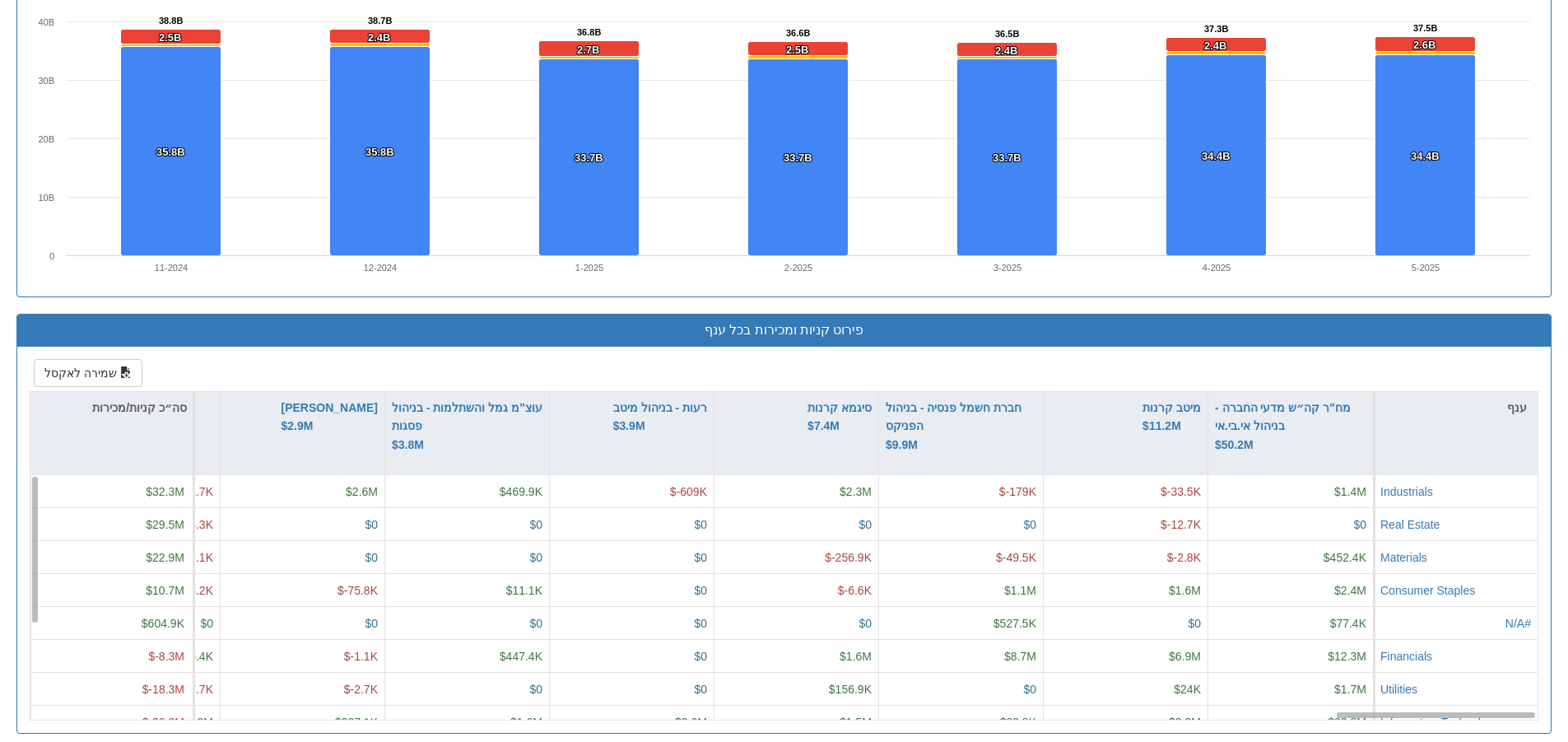
scroll to position [1445, 0]
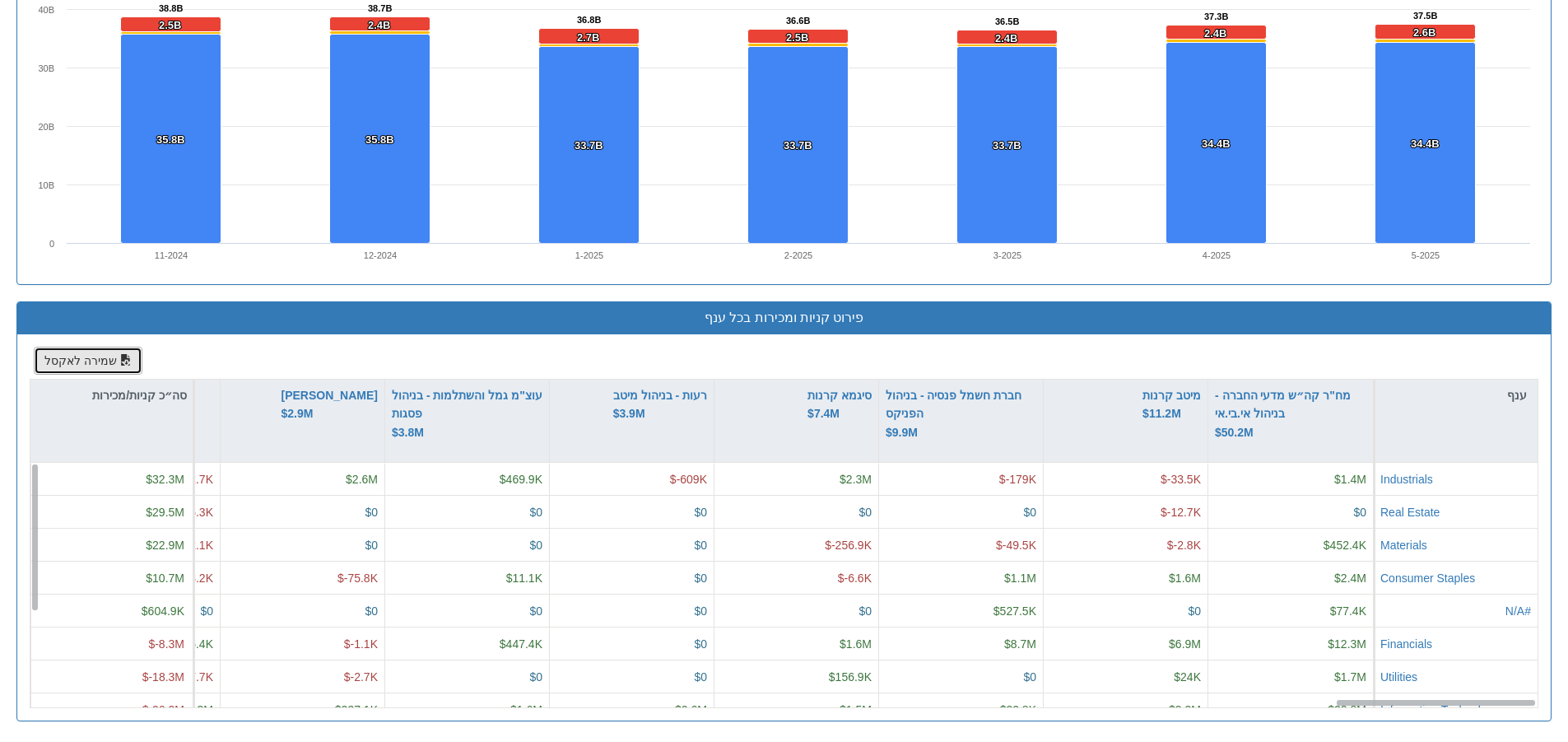
click at [85, 363] on button "שמירה לאקסל" at bounding box center [88, 360] width 109 height 28
click at [1560, 137] on div "מגמת שינוי החזקות Created with Highcharts 8.2.2 Chart context menu 38.8B 38.8B …" at bounding box center [784, 100] width 1560 height 405
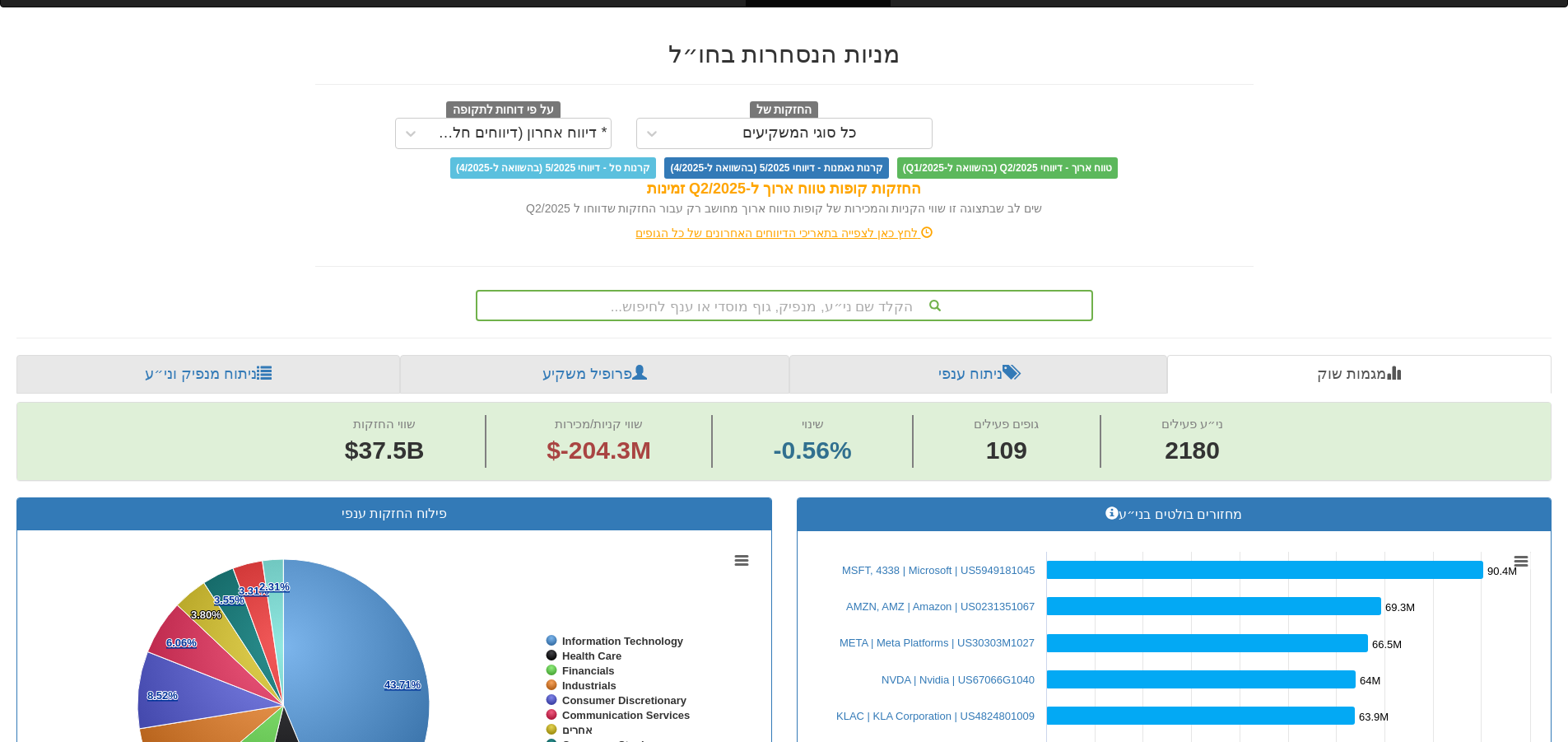
scroll to position [0, 0]
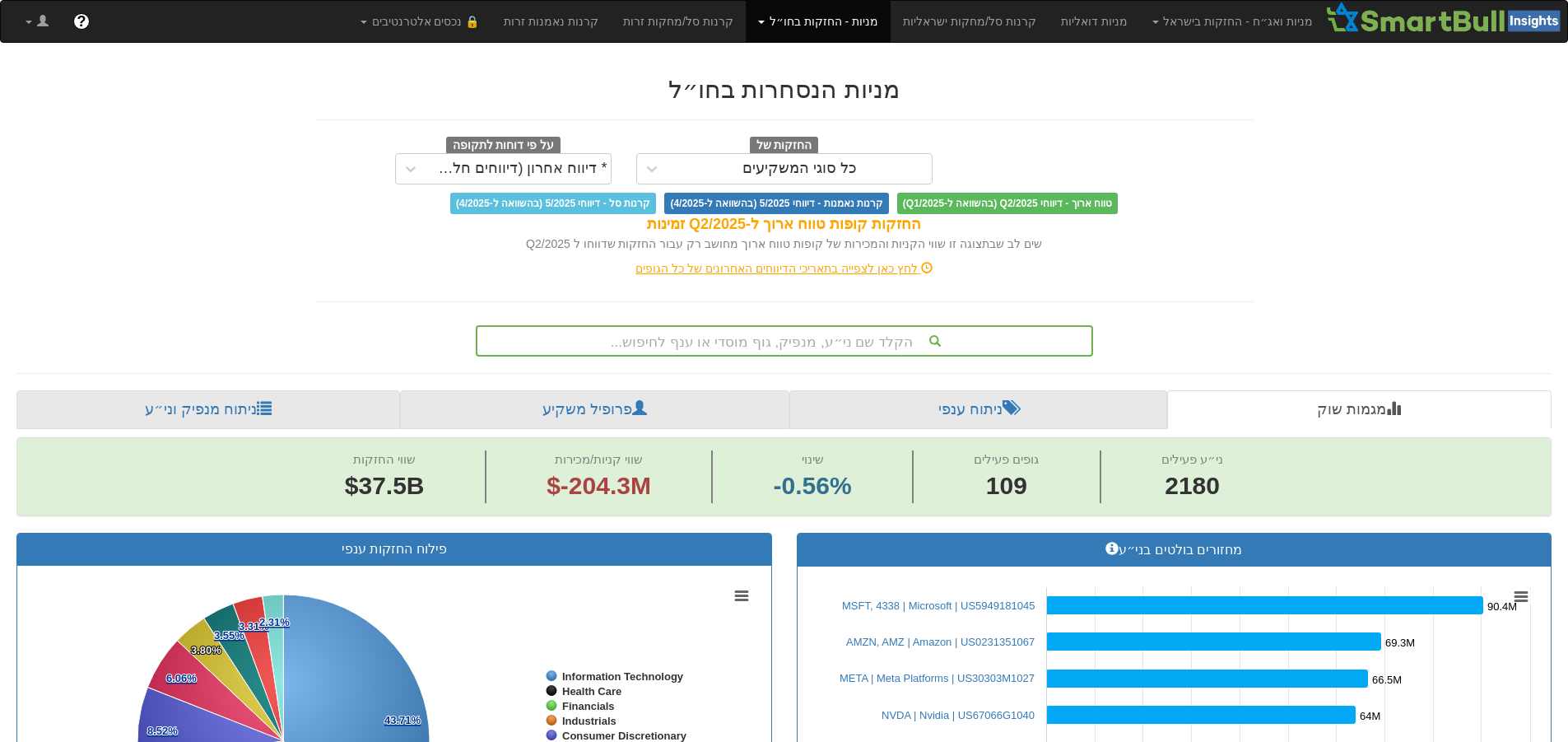
drag, startPoint x: 1228, startPoint y: 205, endPoint x: 1340, endPoint y: 127, distance: 136.5
click at [1228, 205] on div "טווח ארוך - דיווחי Q2/2025 (בהשוואה ל-Q1/2025) קרנות נאמנות - דיווחי 5/2025 (בה…" at bounding box center [784, 203] width 963 height 21
